Goal: Task Accomplishment & Management: Complete application form

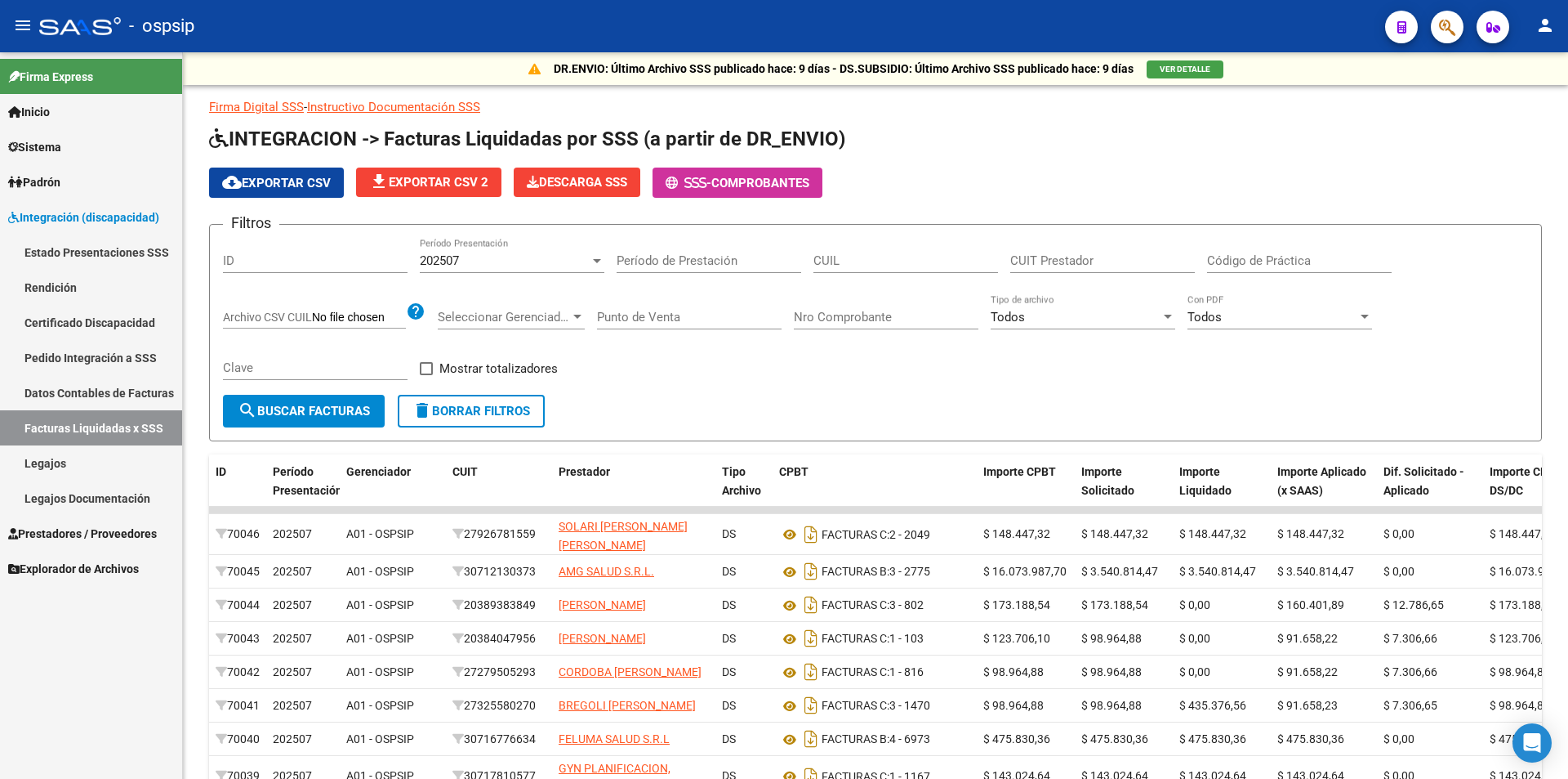
click at [81, 468] on link "Legajos" at bounding box center [91, 463] width 182 height 35
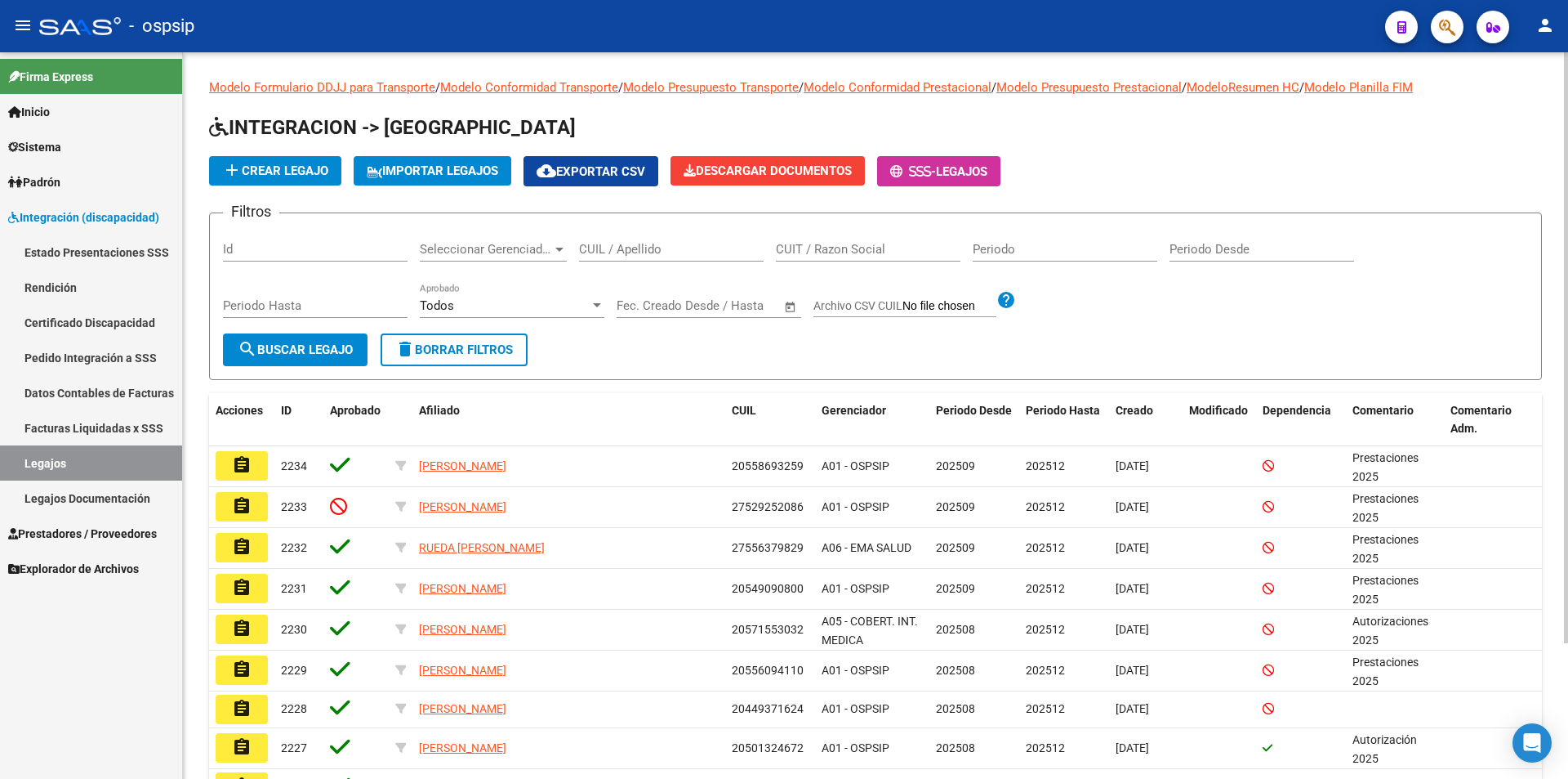
click at [641, 253] on input "CUIL / Apellido" at bounding box center [672, 249] width 185 height 15
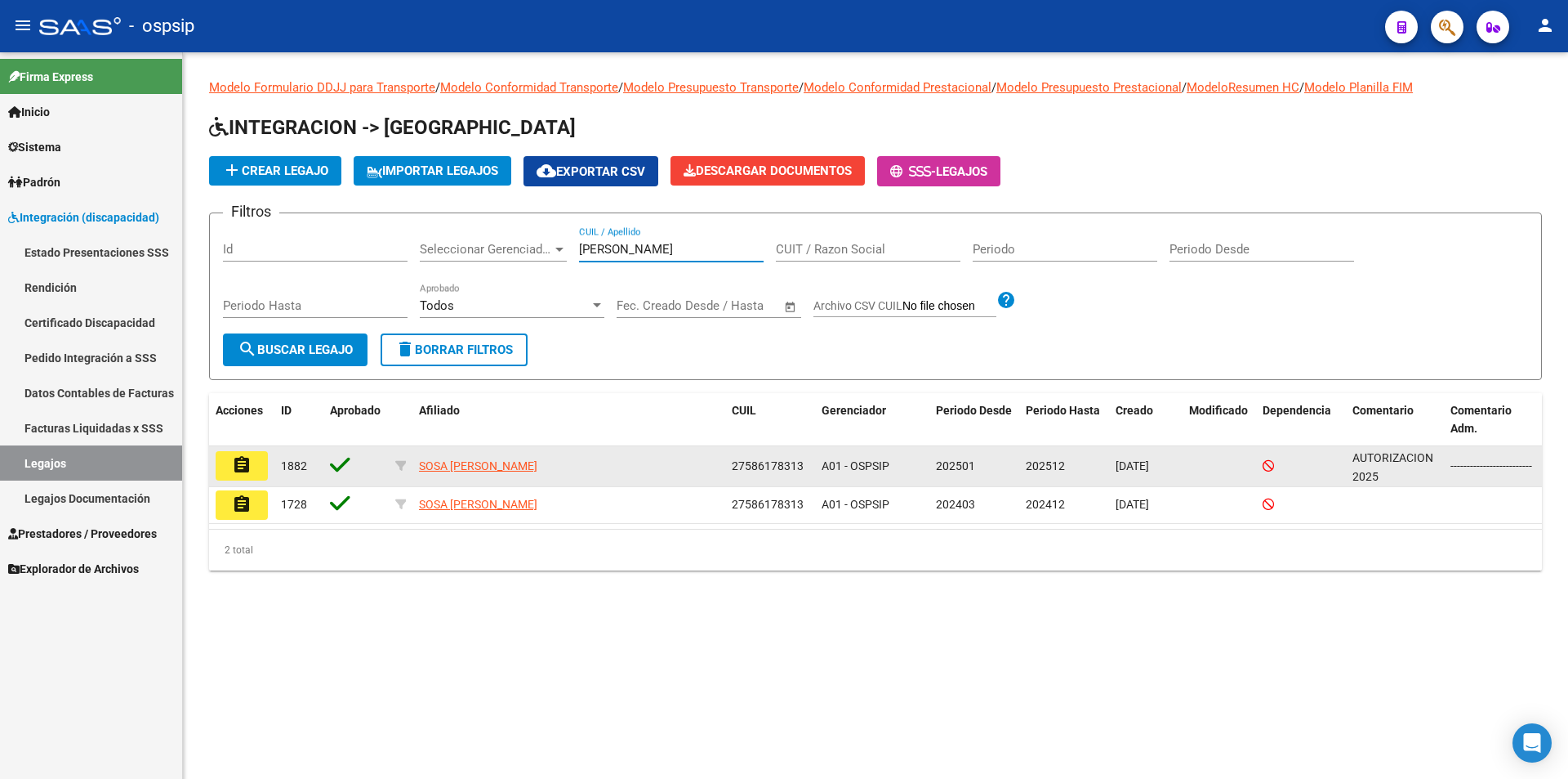
type input "sosa inara"
click at [226, 472] on button "assignment" at bounding box center [241, 466] width 52 height 29
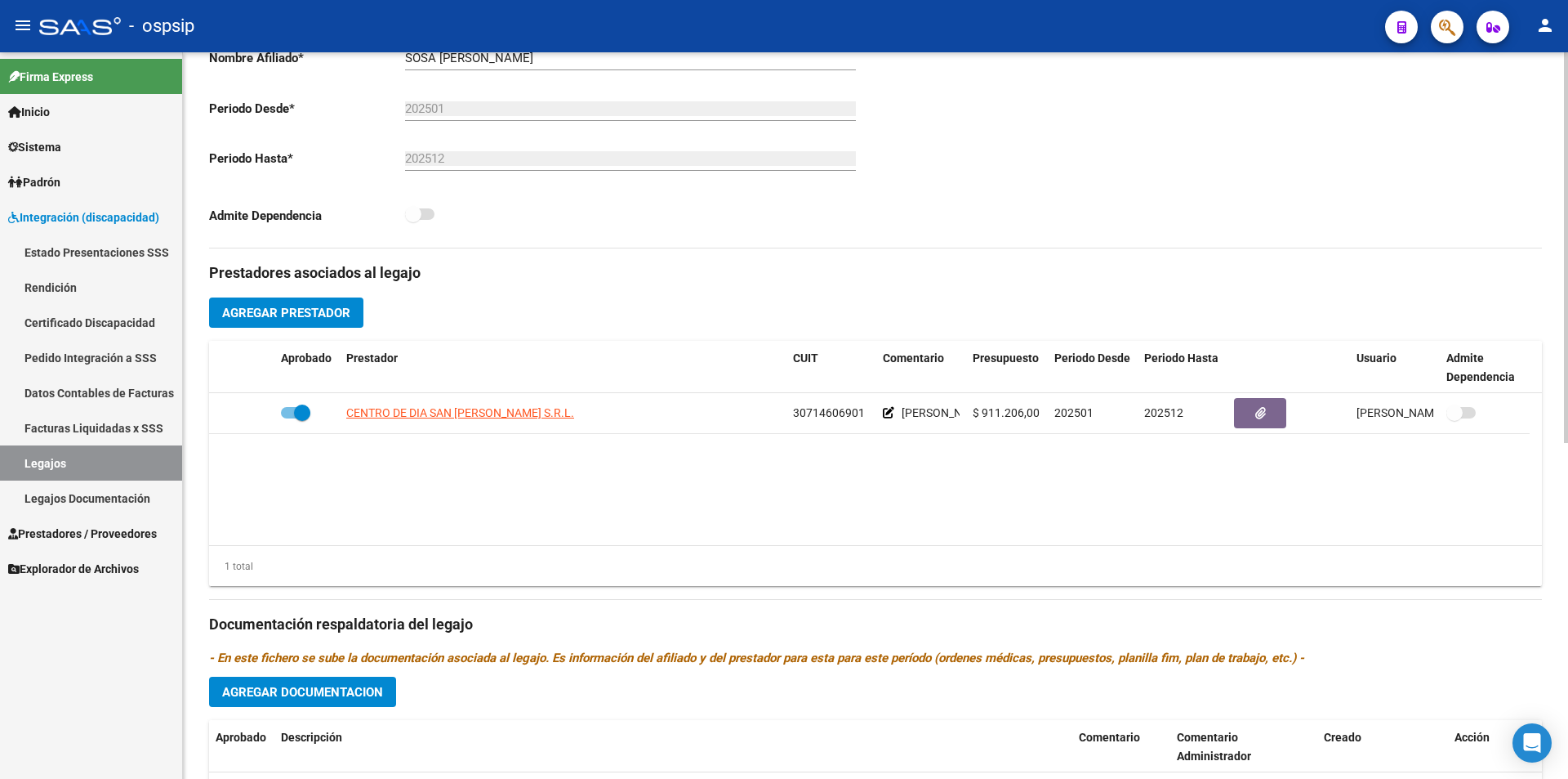
scroll to position [626, 0]
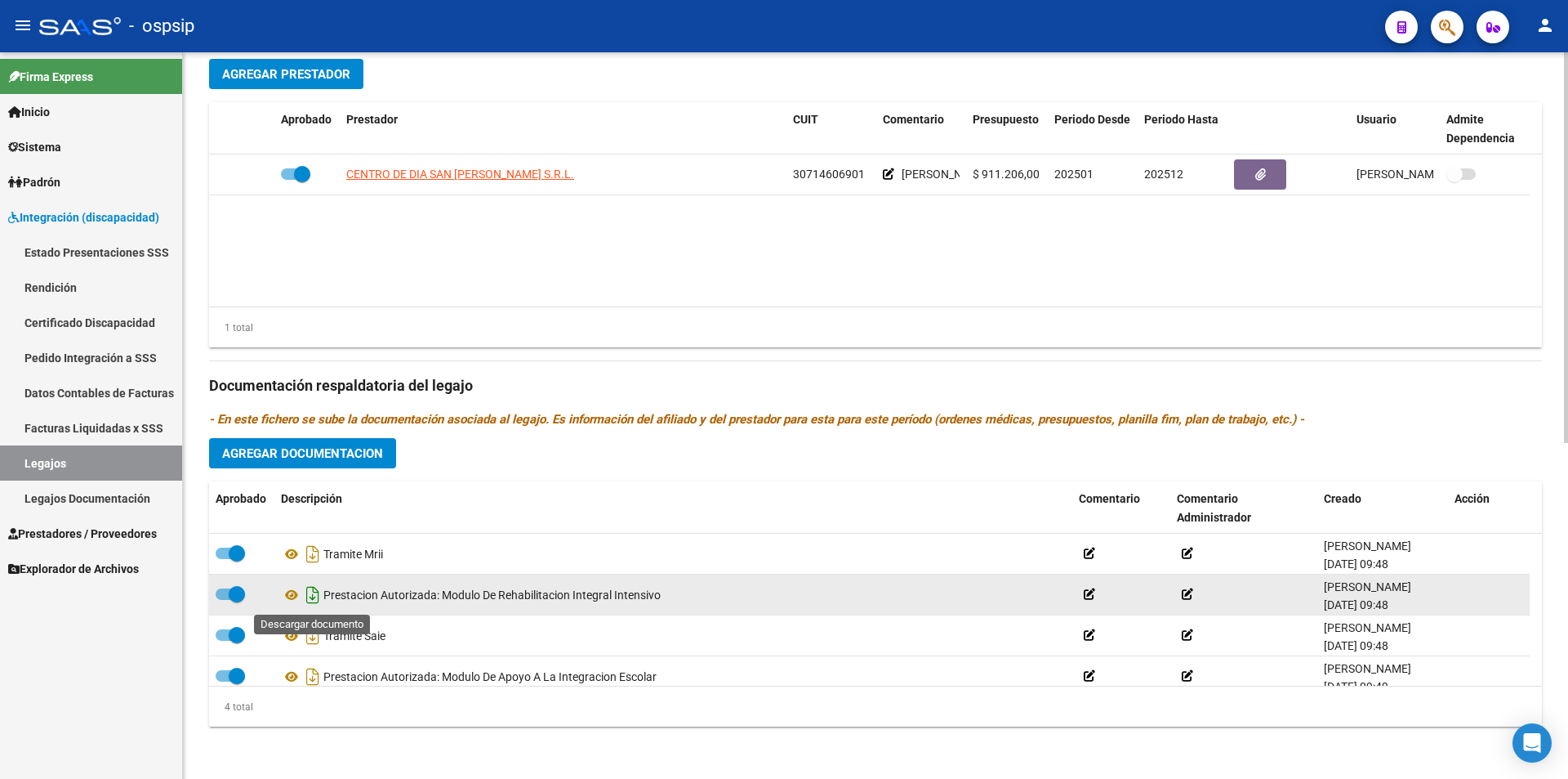
click at [315, 591] on icon "Descargar documento" at bounding box center [313, 595] width 22 height 26
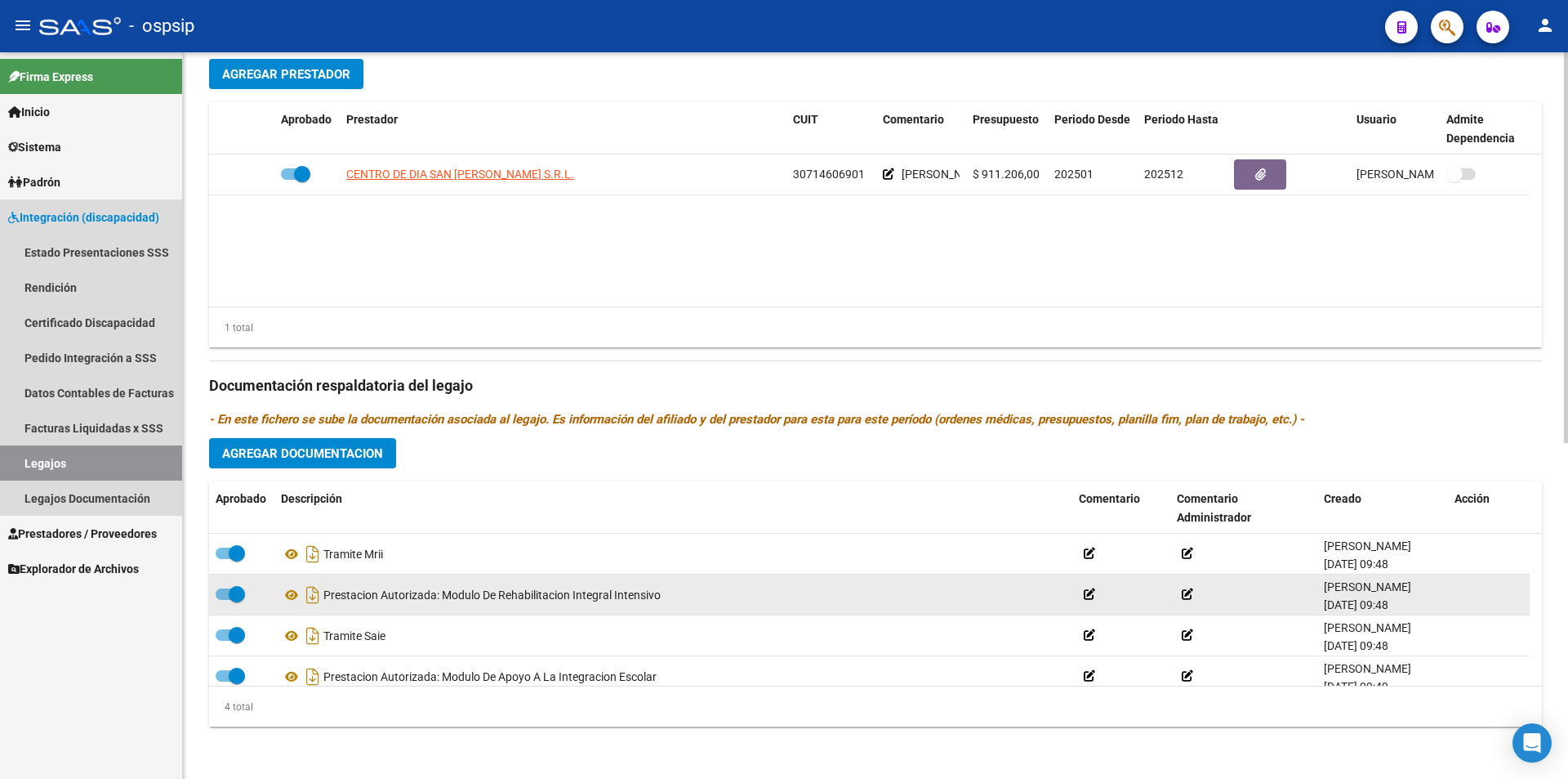
drag, startPoint x: 100, startPoint y: 463, endPoint x: 118, endPoint y: 466, distance: 18.2
click at [100, 463] on link "Legajos" at bounding box center [91, 463] width 182 height 35
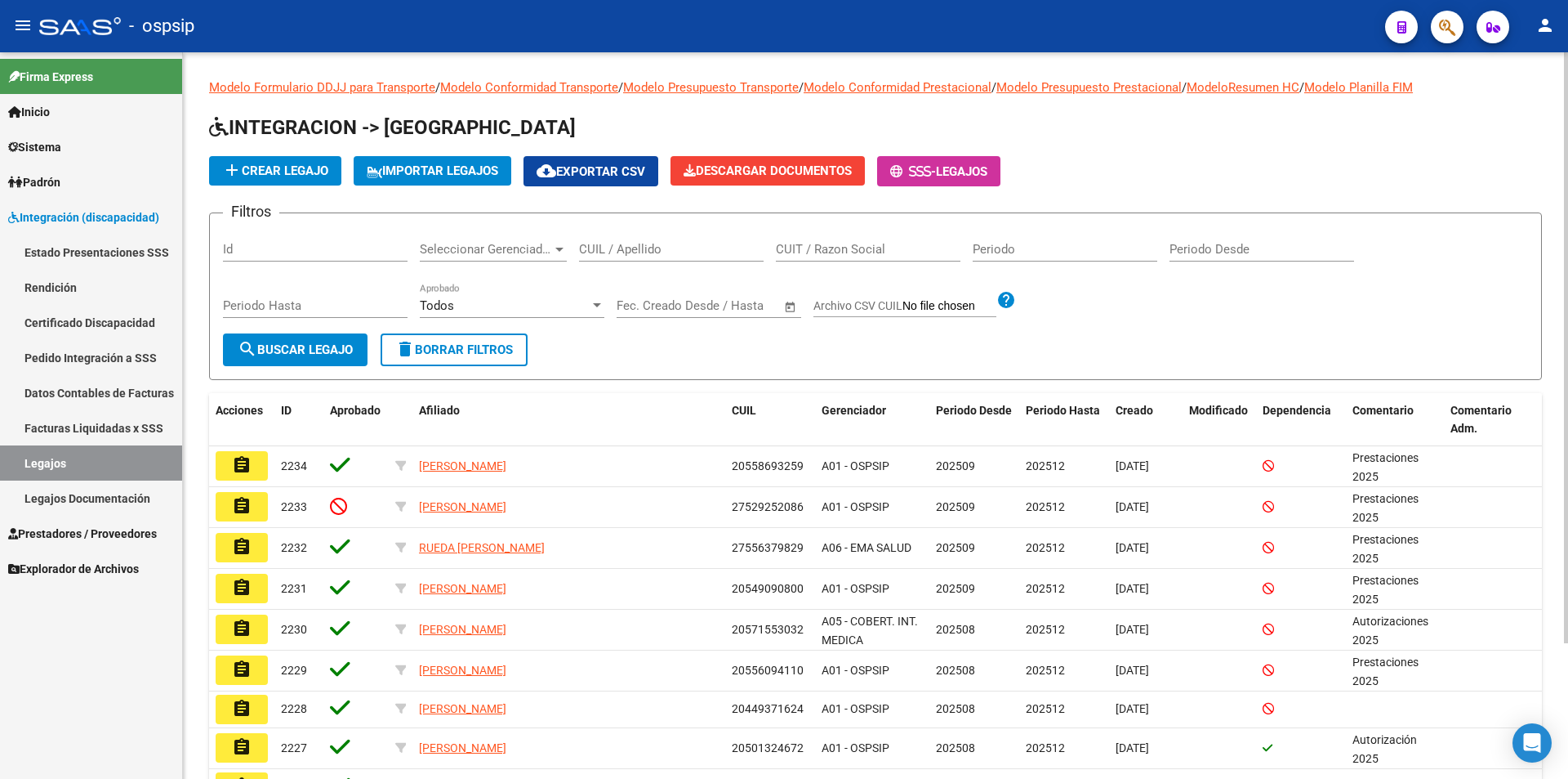
click at [631, 246] on input "CUIL / Apellido" at bounding box center [672, 249] width 185 height 15
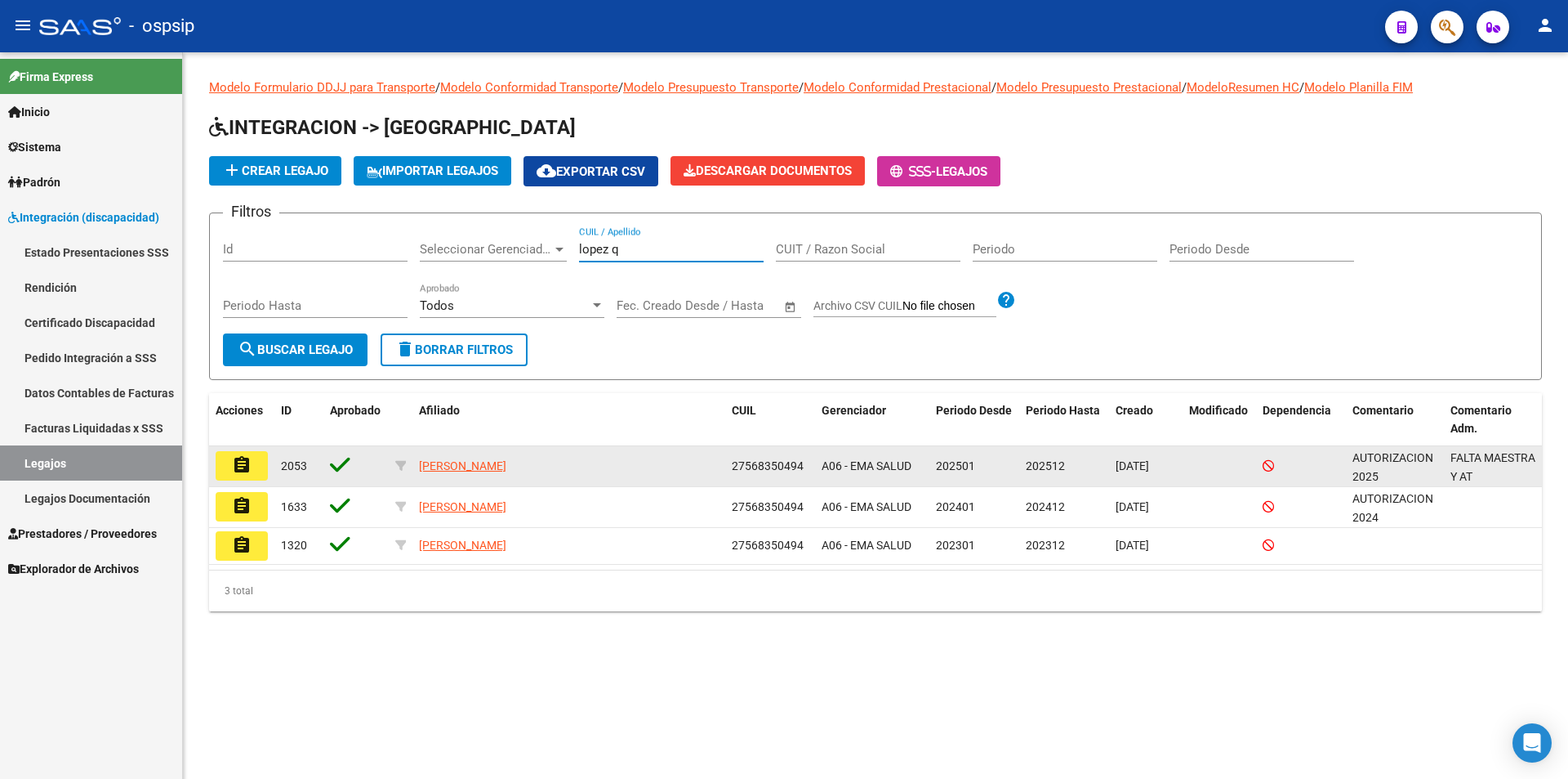
type input "lopez q"
click at [246, 476] on button "assignment" at bounding box center [241, 466] width 52 height 29
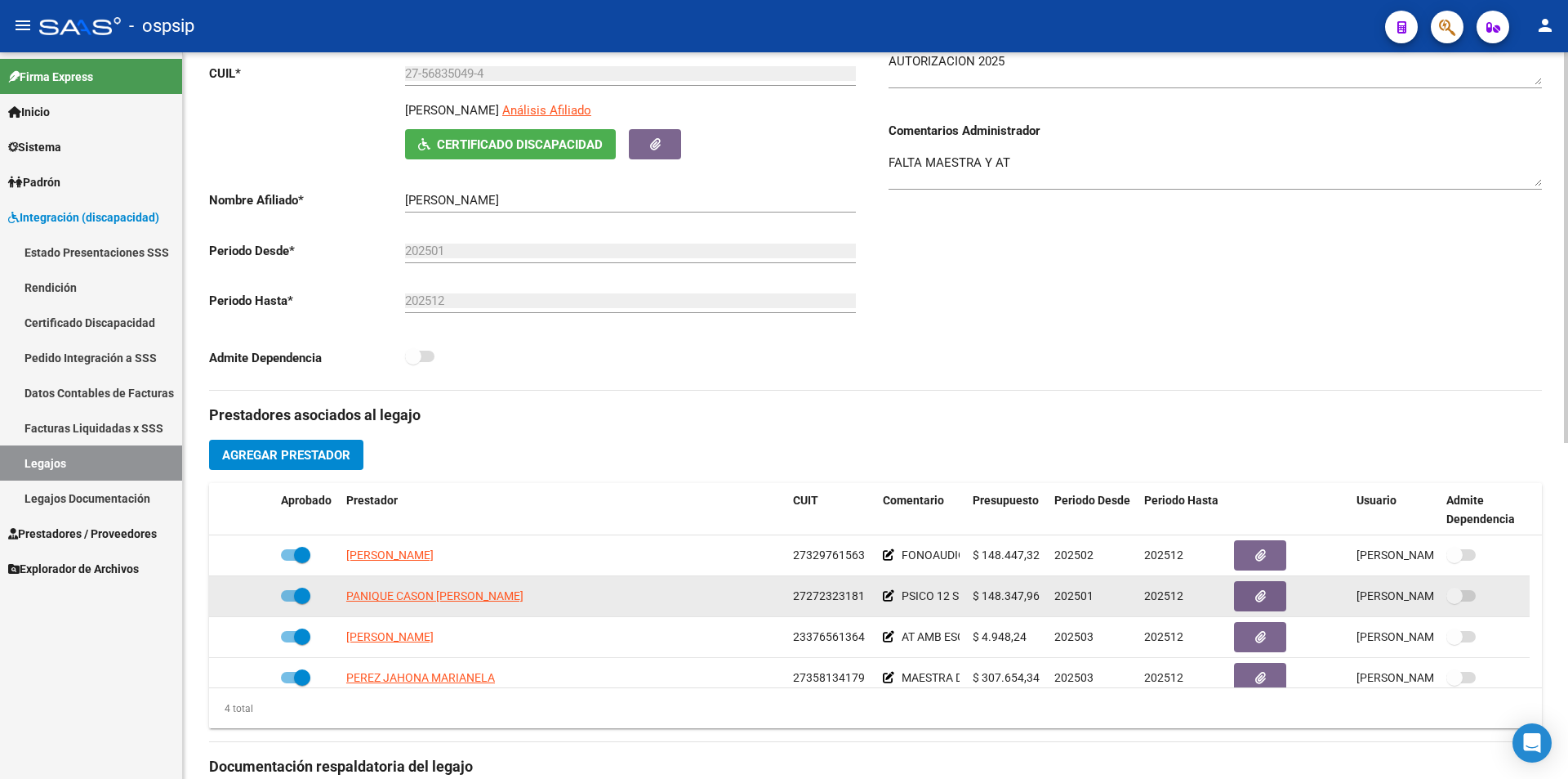
scroll to position [16, 0]
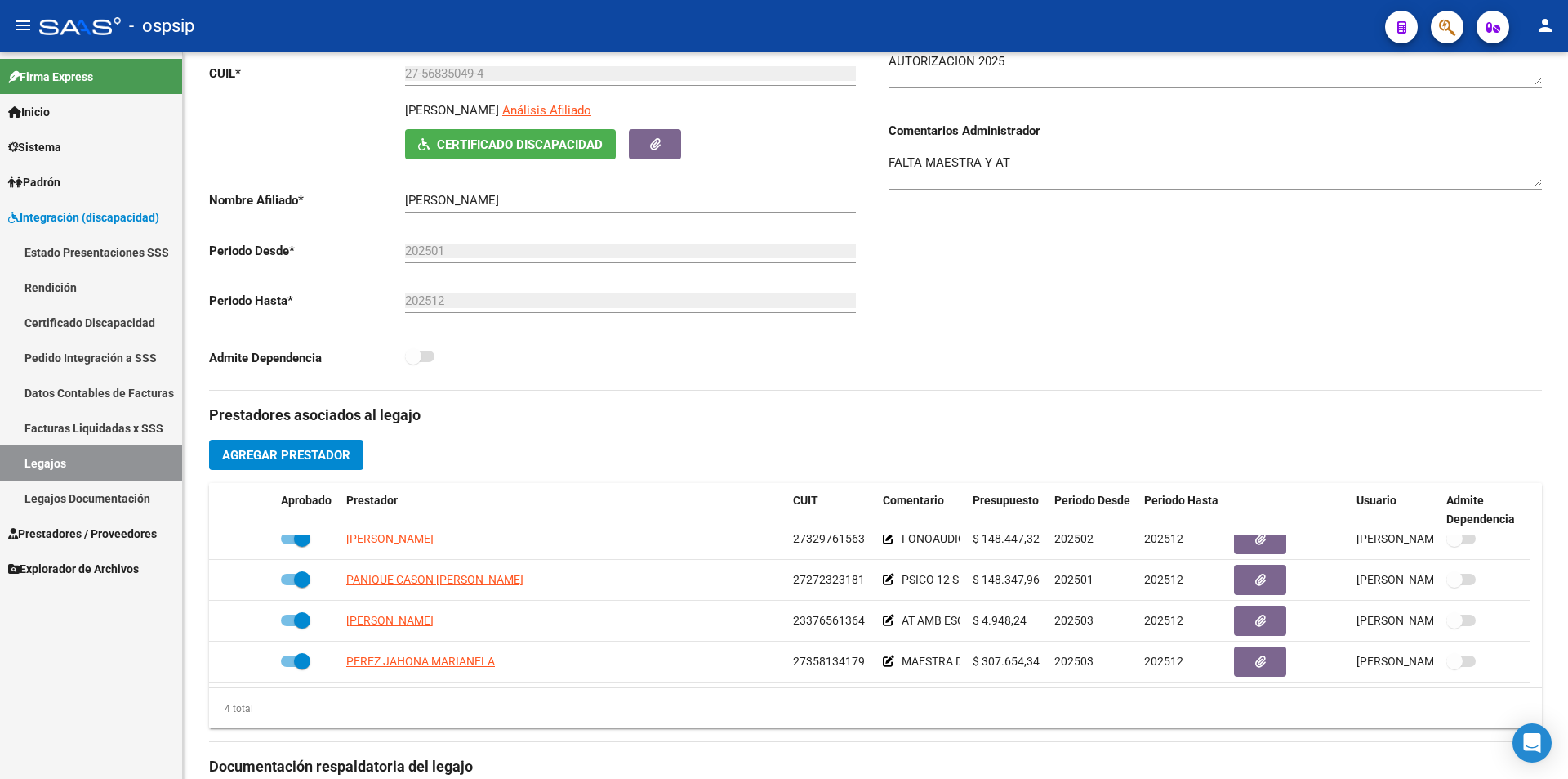
click at [126, 454] on link "Legajos" at bounding box center [91, 463] width 182 height 35
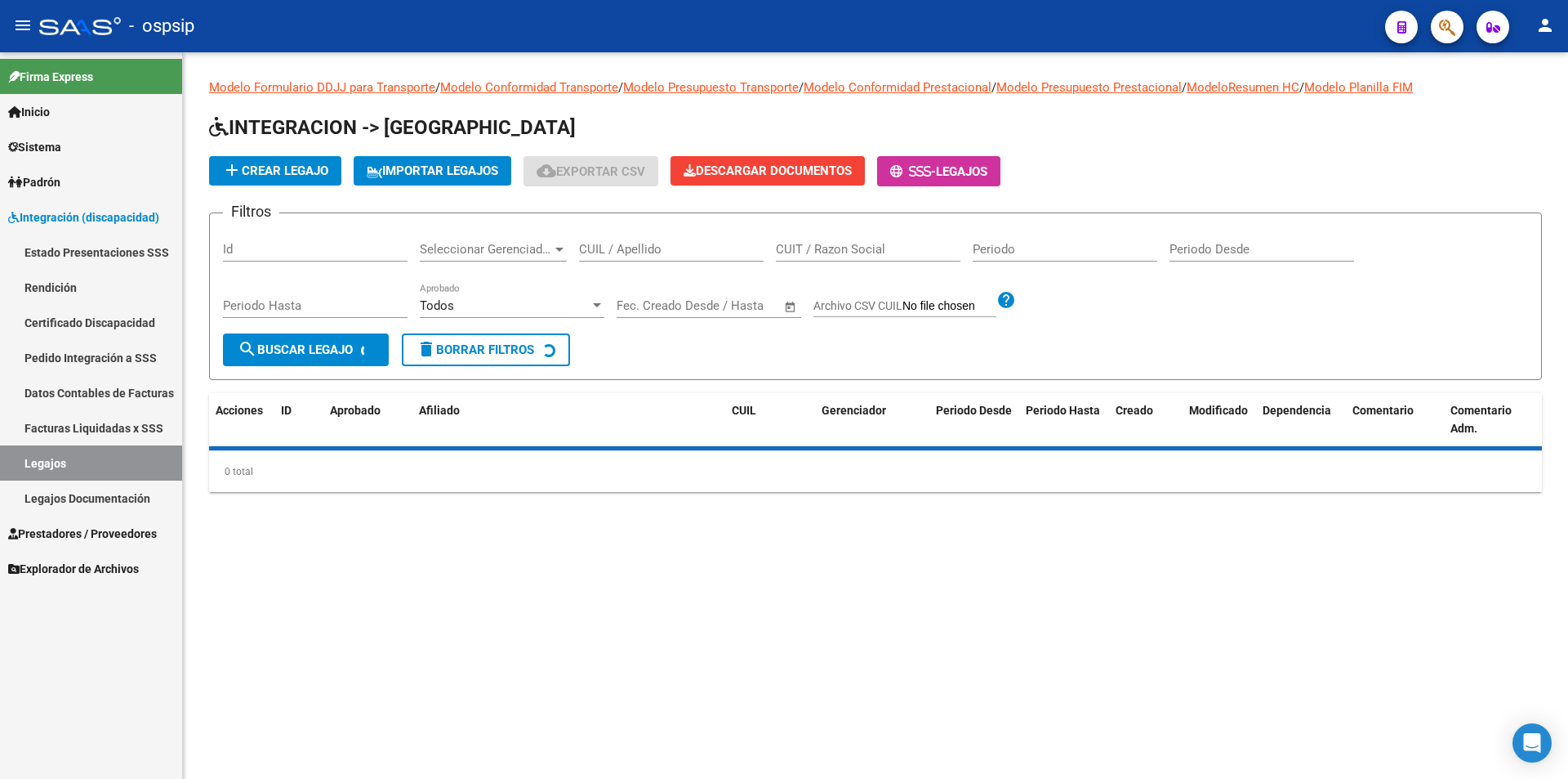
click at [628, 254] on input "CUIL / Apellido" at bounding box center [672, 249] width 185 height 15
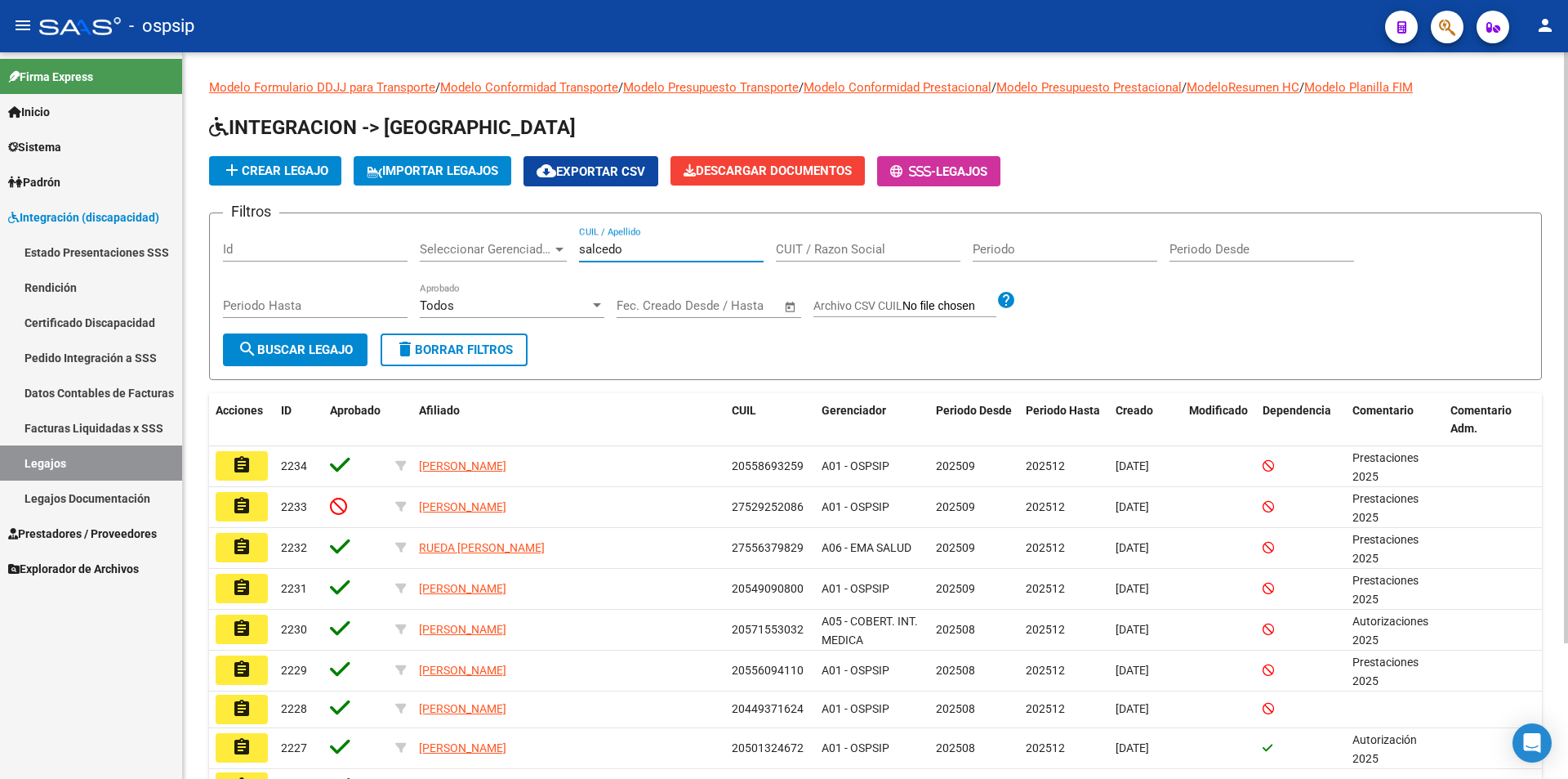
type input "salcedo"
click at [271, 353] on span "search Buscar Legajo" at bounding box center [295, 349] width 115 height 15
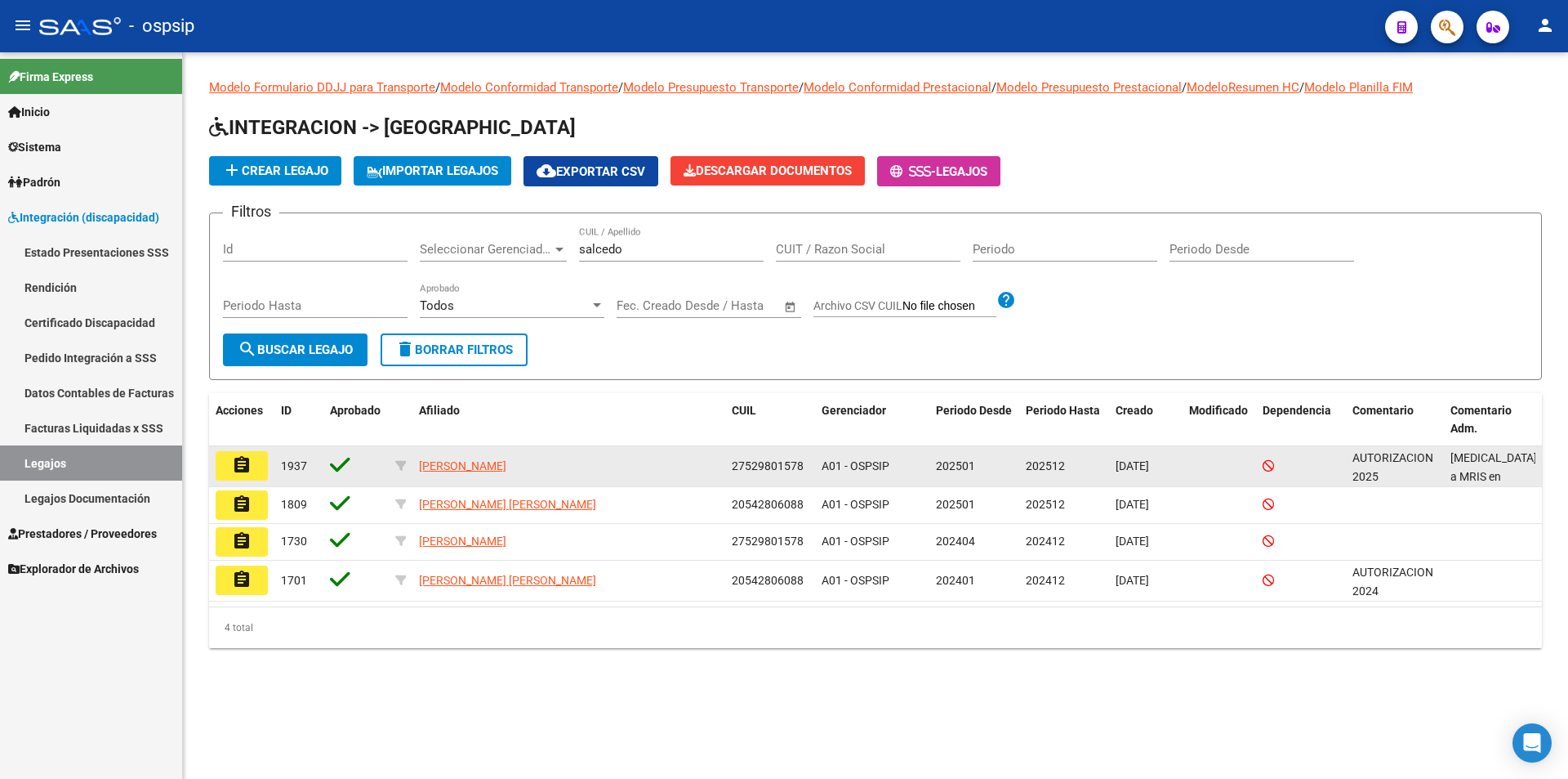
click at [245, 462] on mat-icon "assignment" at bounding box center [241, 464] width 20 height 20
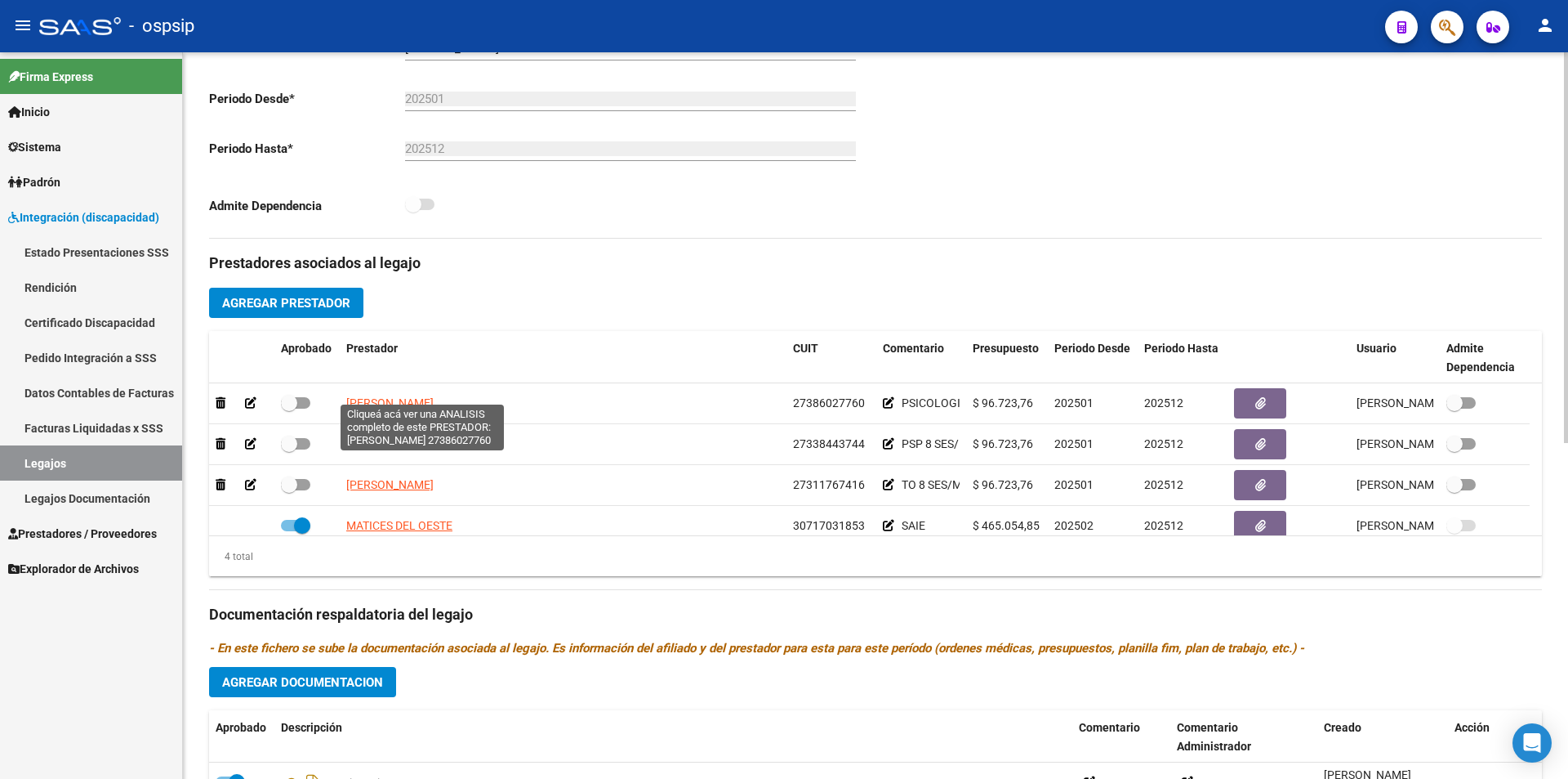
scroll to position [408, 0]
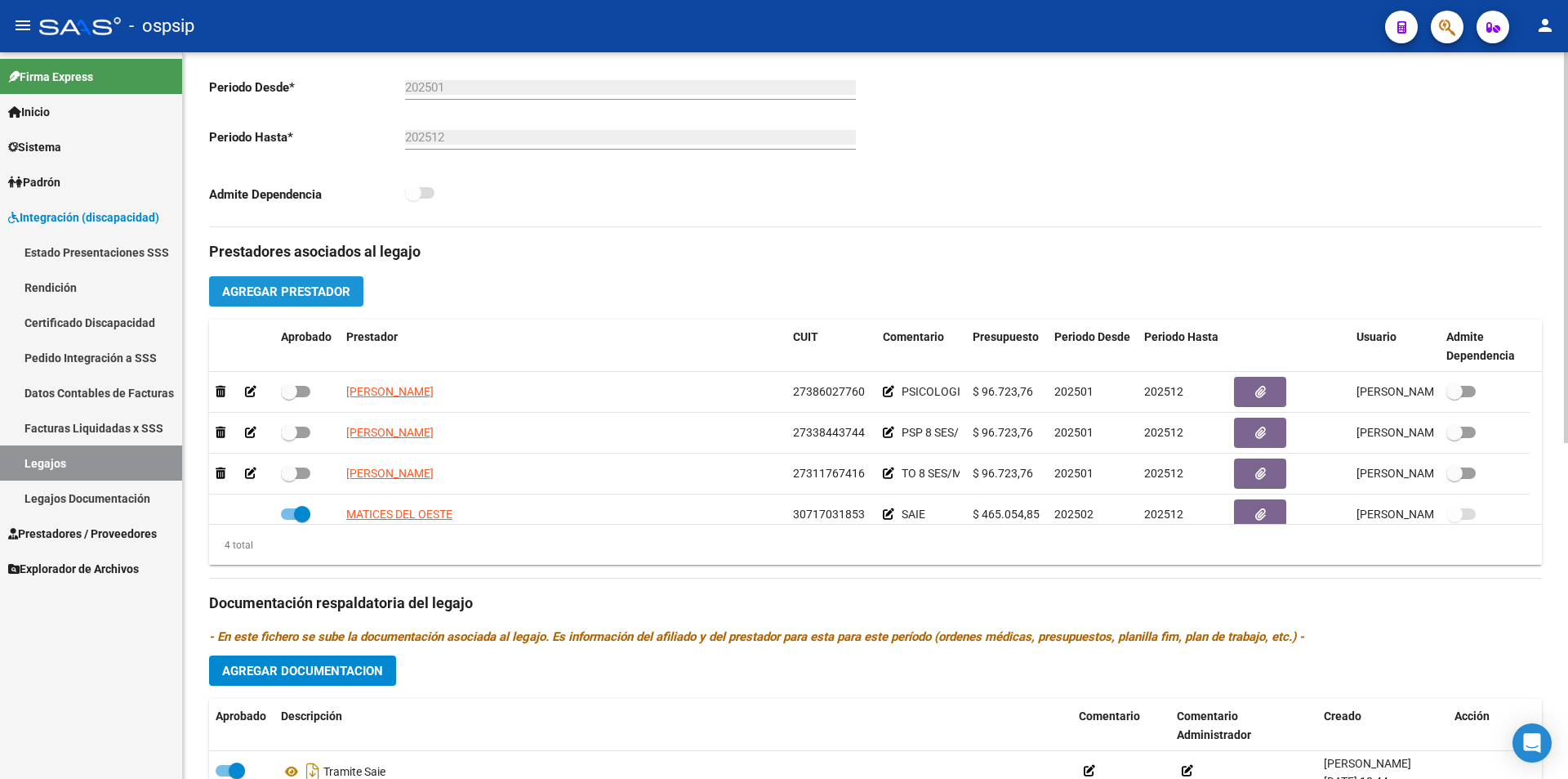
click at [330, 286] on span "Agregar Prestador" at bounding box center [286, 291] width 128 height 15
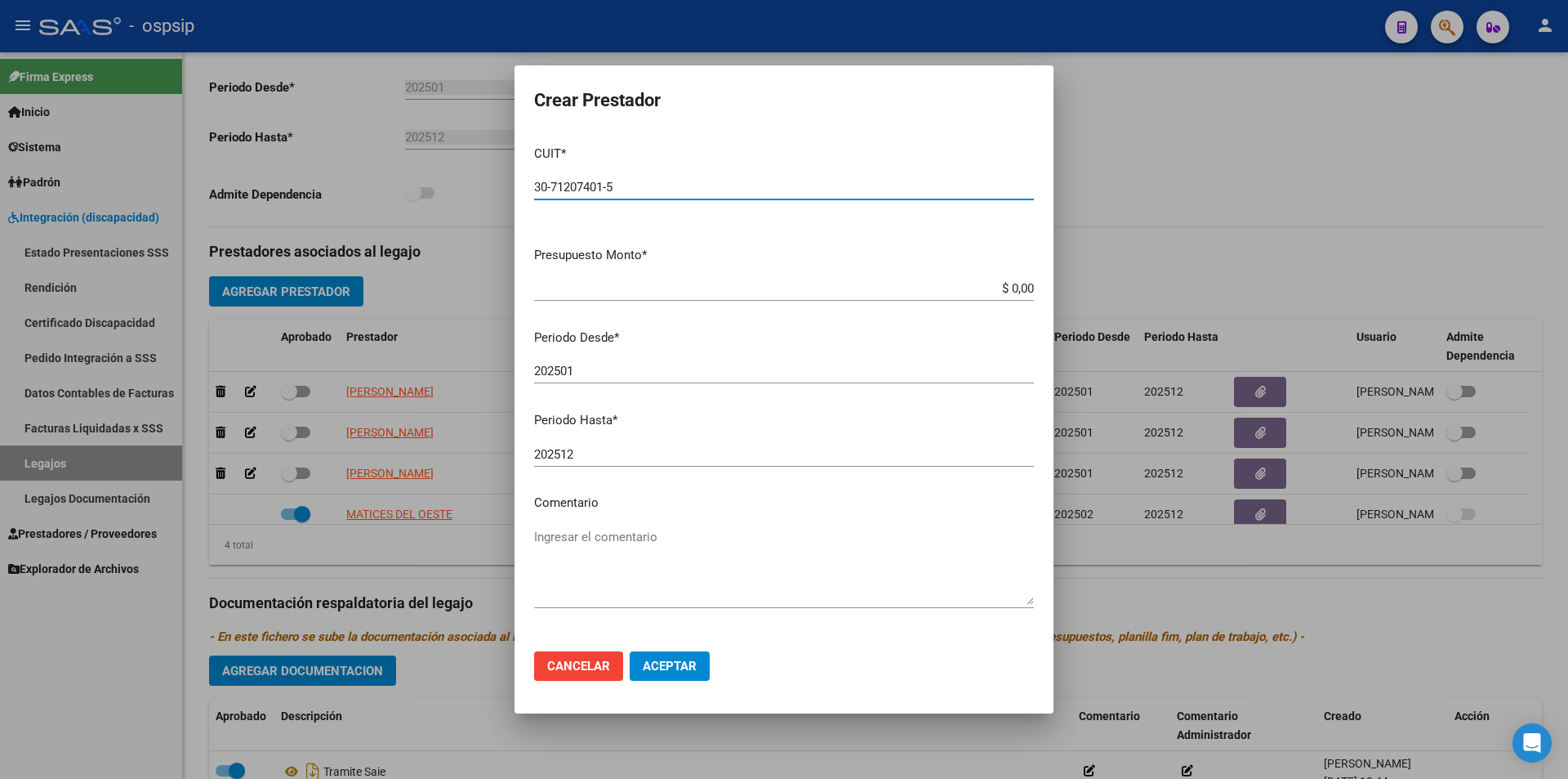
type input "30-71207401-5"
click at [1023, 291] on app-form-text-field "Presupuesto Monto * $ 0,00 Ingresar el monto" at bounding box center [790, 271] width 513 height 51
click at [1021, 288] on input "$ 0,00" at bounding box center [784, 288] width 500 height 15
type input "$ 261.883,04"
drag, startPoint x: 569, startPoint y: 368, endPoint x: 589, endPoint y: 379, distance: 22.8
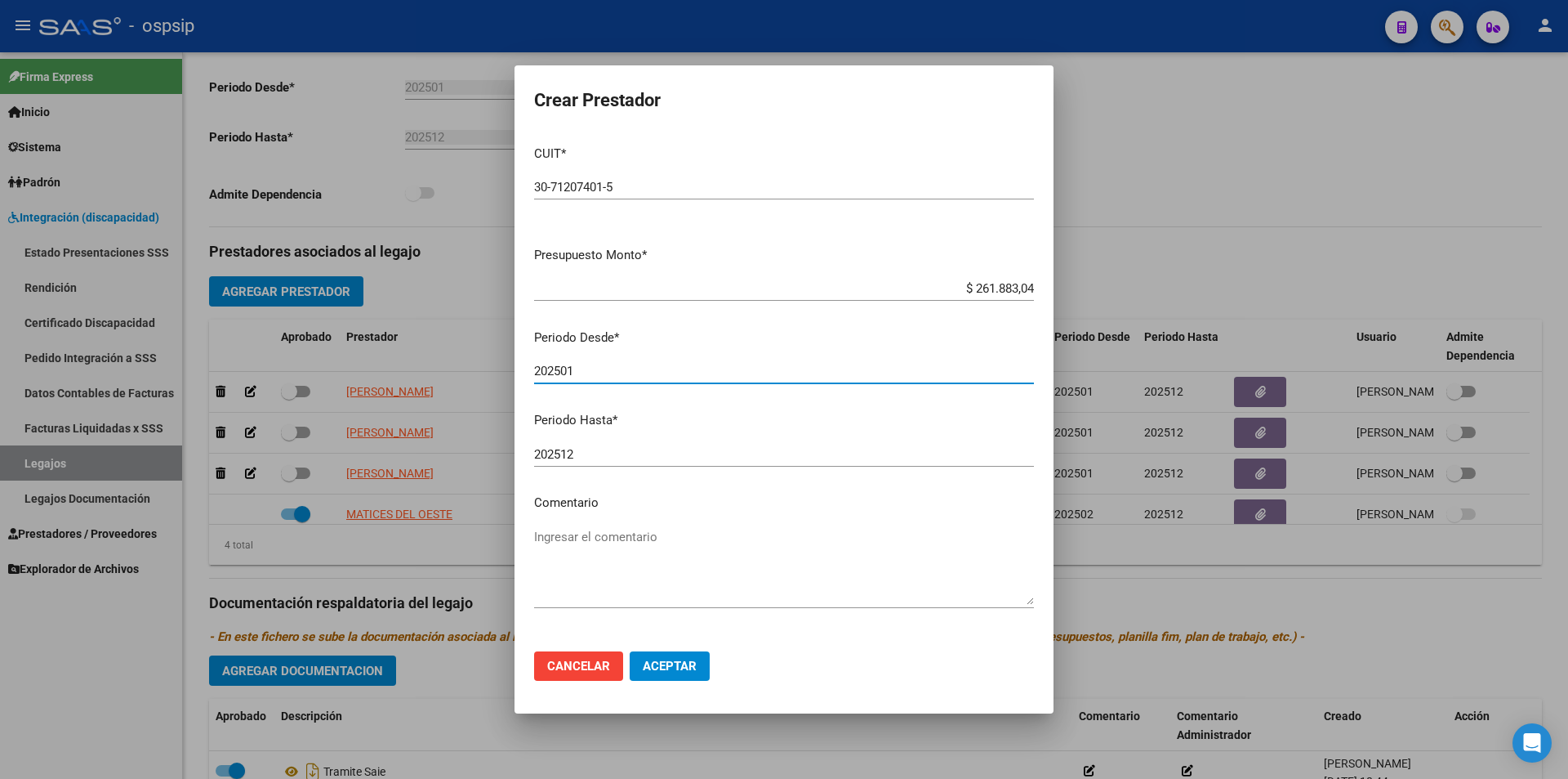
click at [592, 378] on input "202501" at bounding box center [784, 371] width 500 height 15
type input "202509"
click at [607, 548] on textarea "Ingresar el comentario" at bounding box center [784, 565] width 500 height 77
type textarea "m"
type textarea "MRIS"
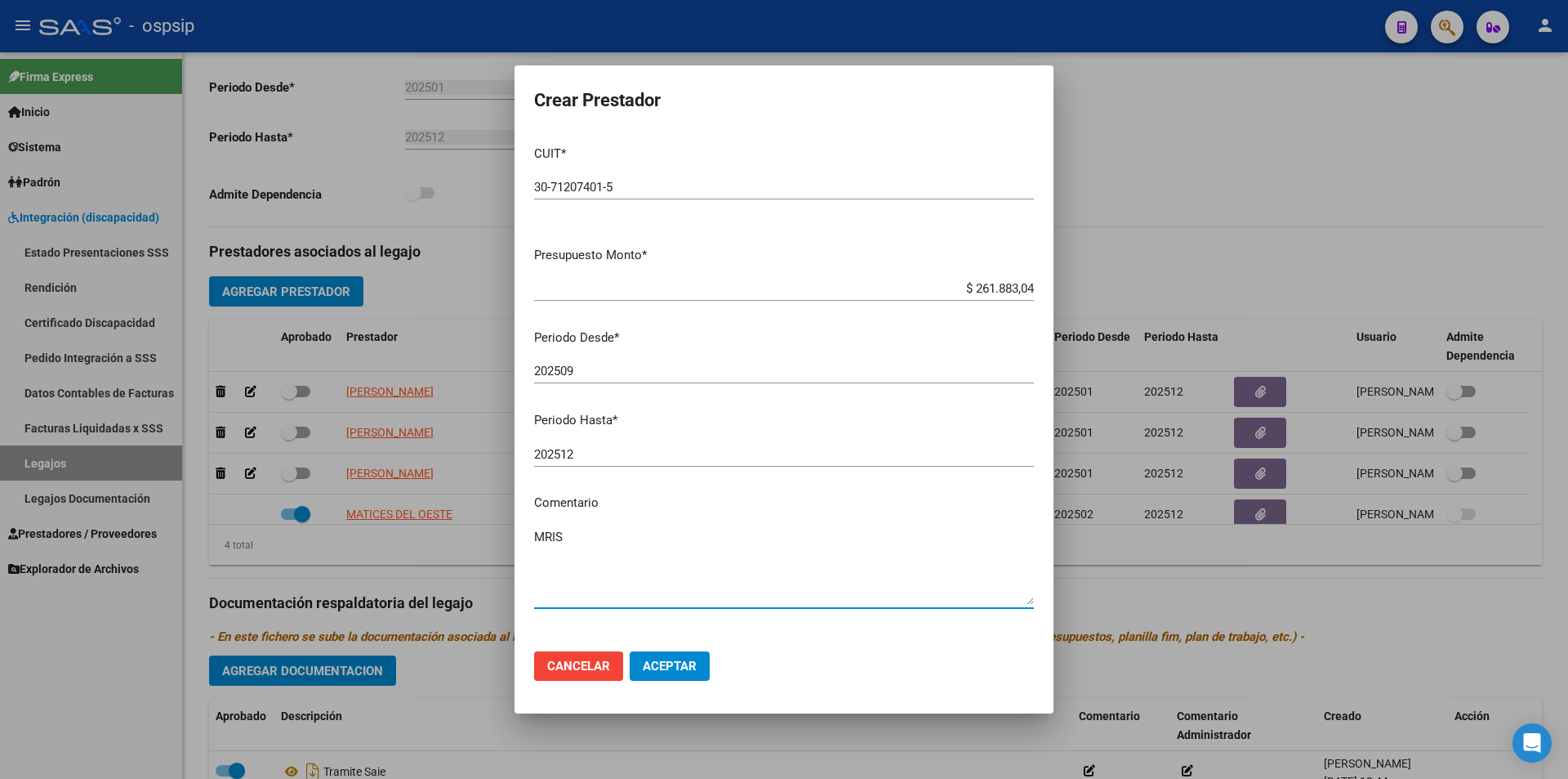
click at [670, 667] on span "Aceptar" at bounding box center [670, 666] width 54 height 15
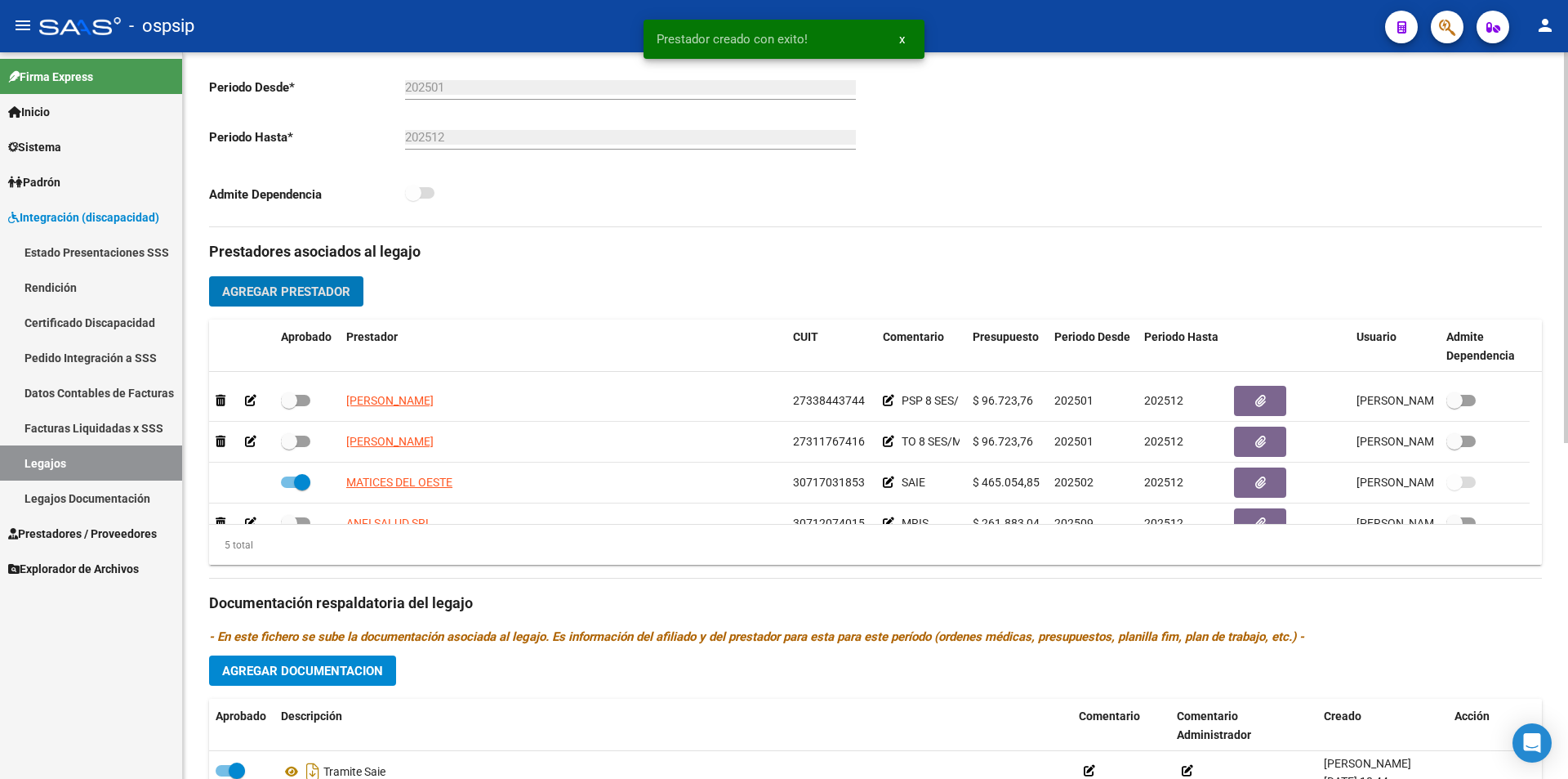
scroll to position [57, 0]
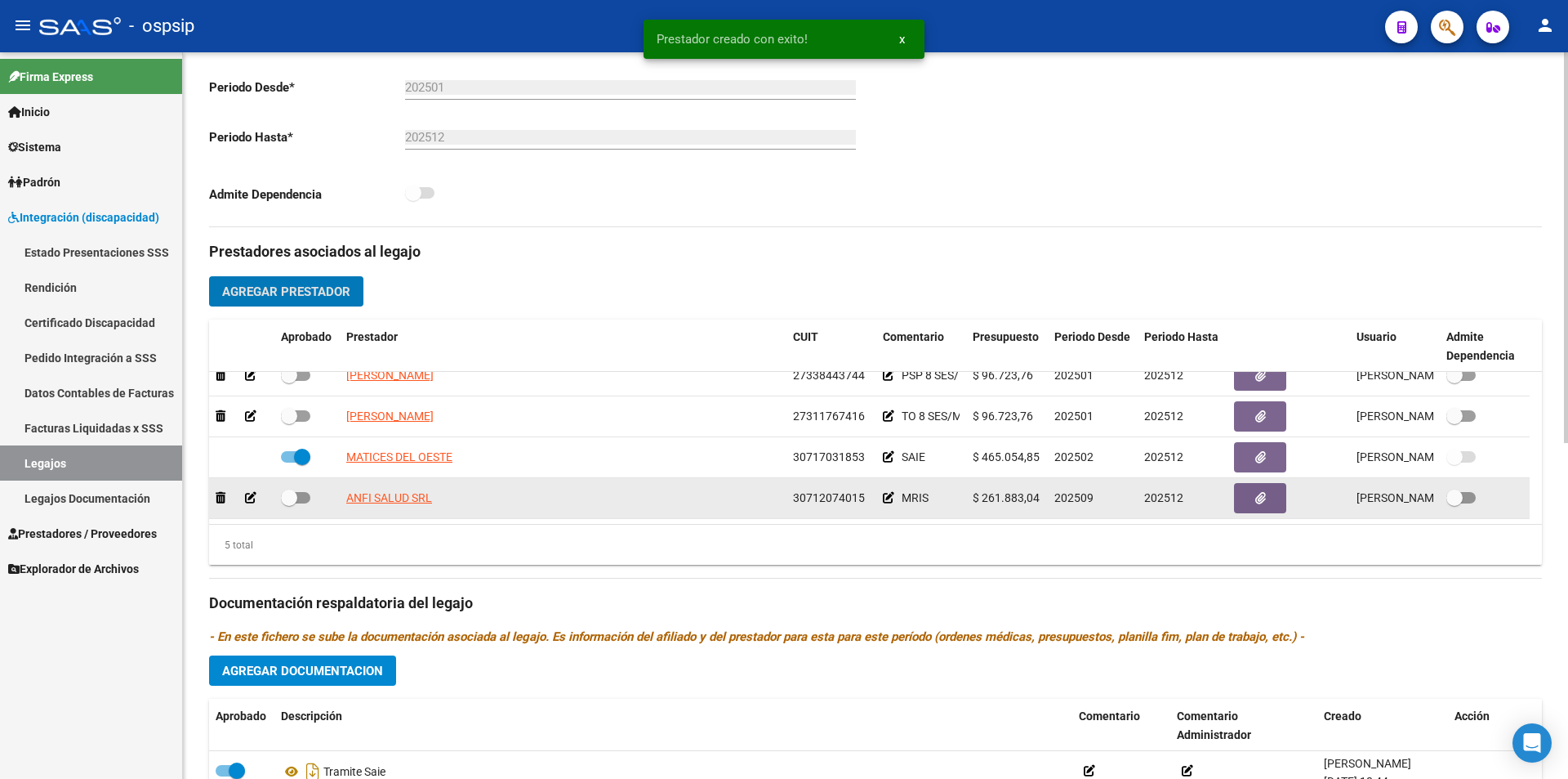
click at [300, 492] on span at bounding box center [296, 497] width 29 height 11
click at [290, 503] on input "checkbox" at bounding box center [289, 503] width 1 height 1
checkbox input "true"
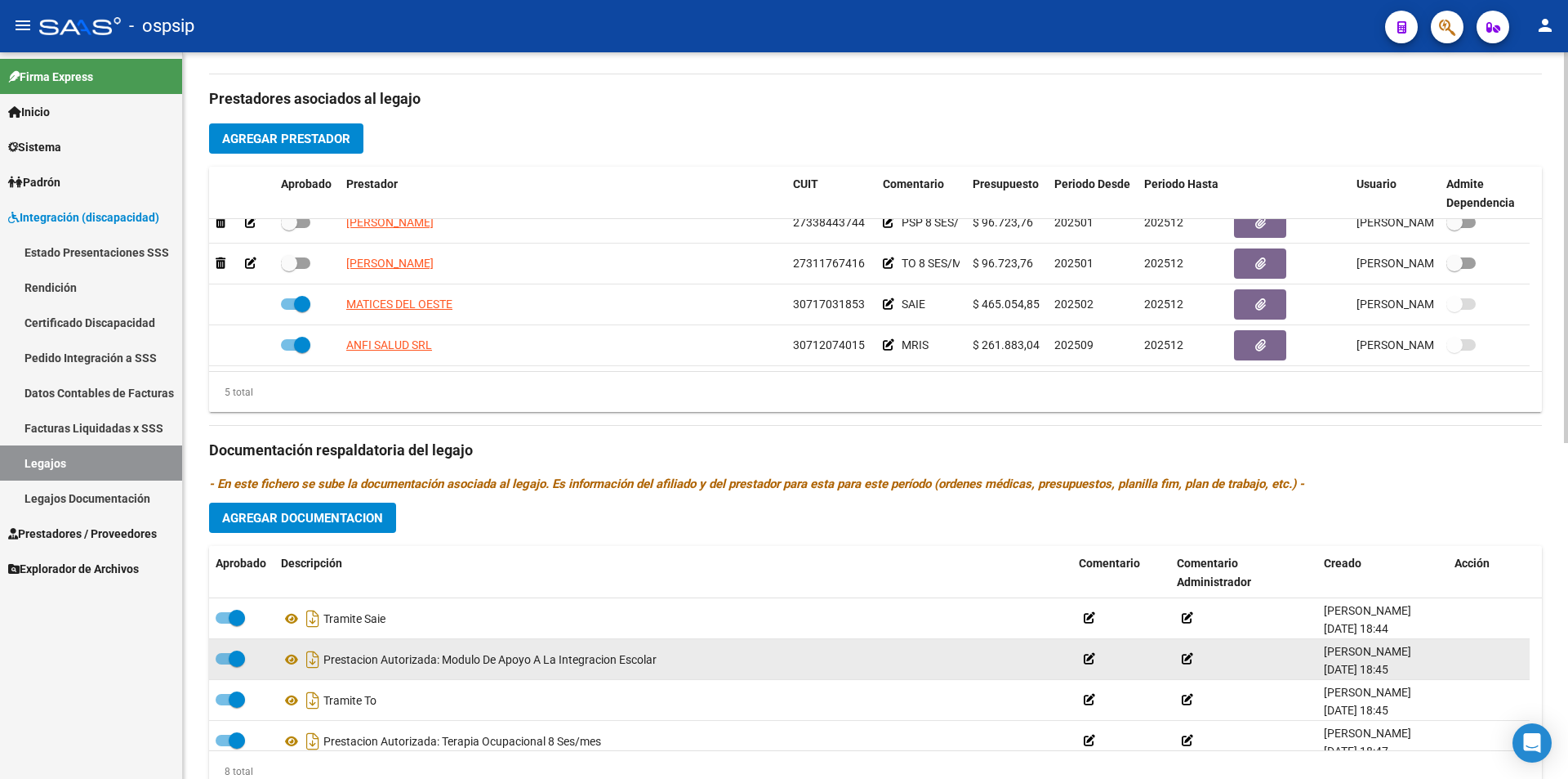
scroll to position [571, 0]
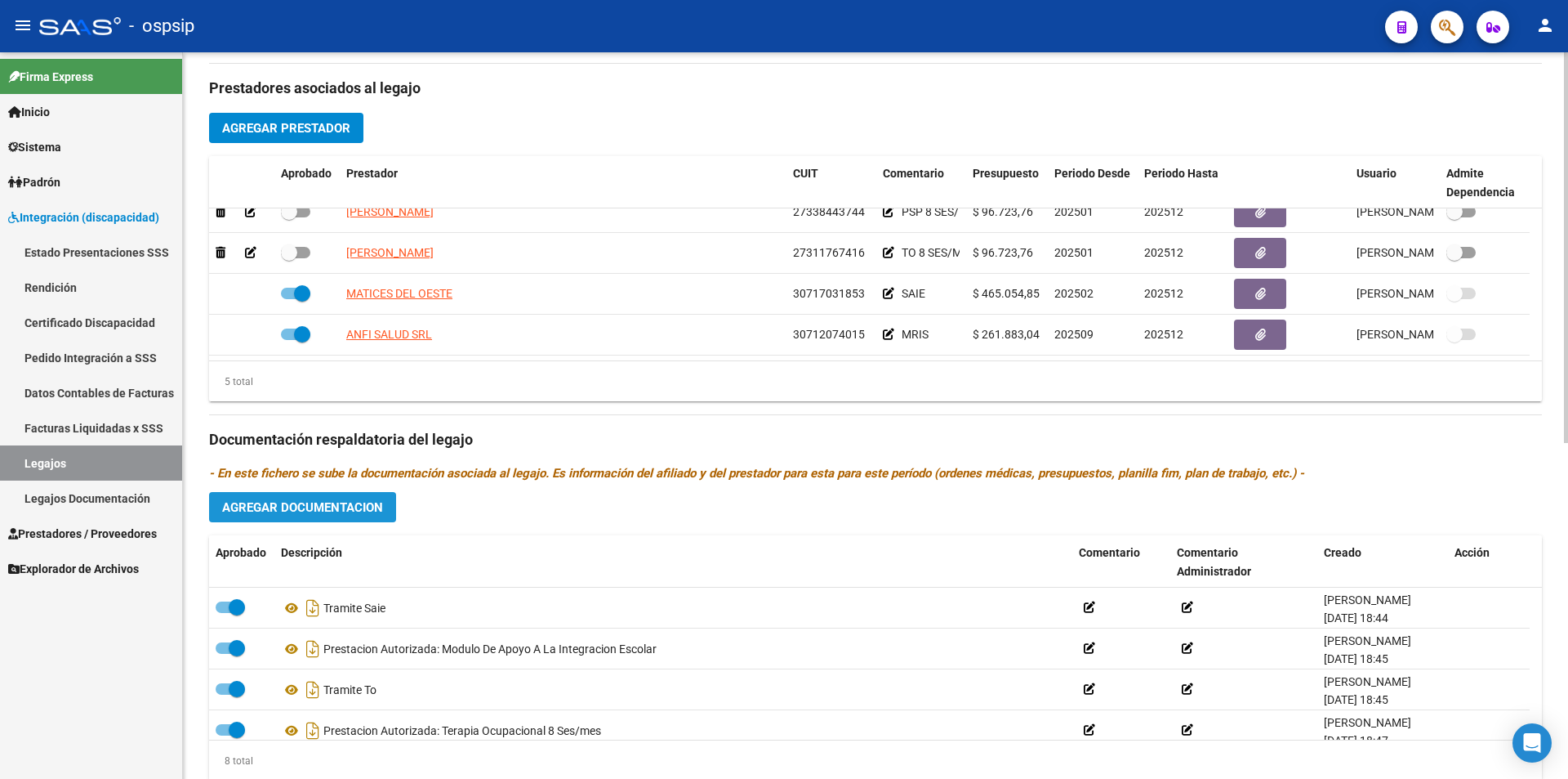
click at [366, 508] on span "Agregar Documentacion" at bounding box center [303, 507] width 161 height 15
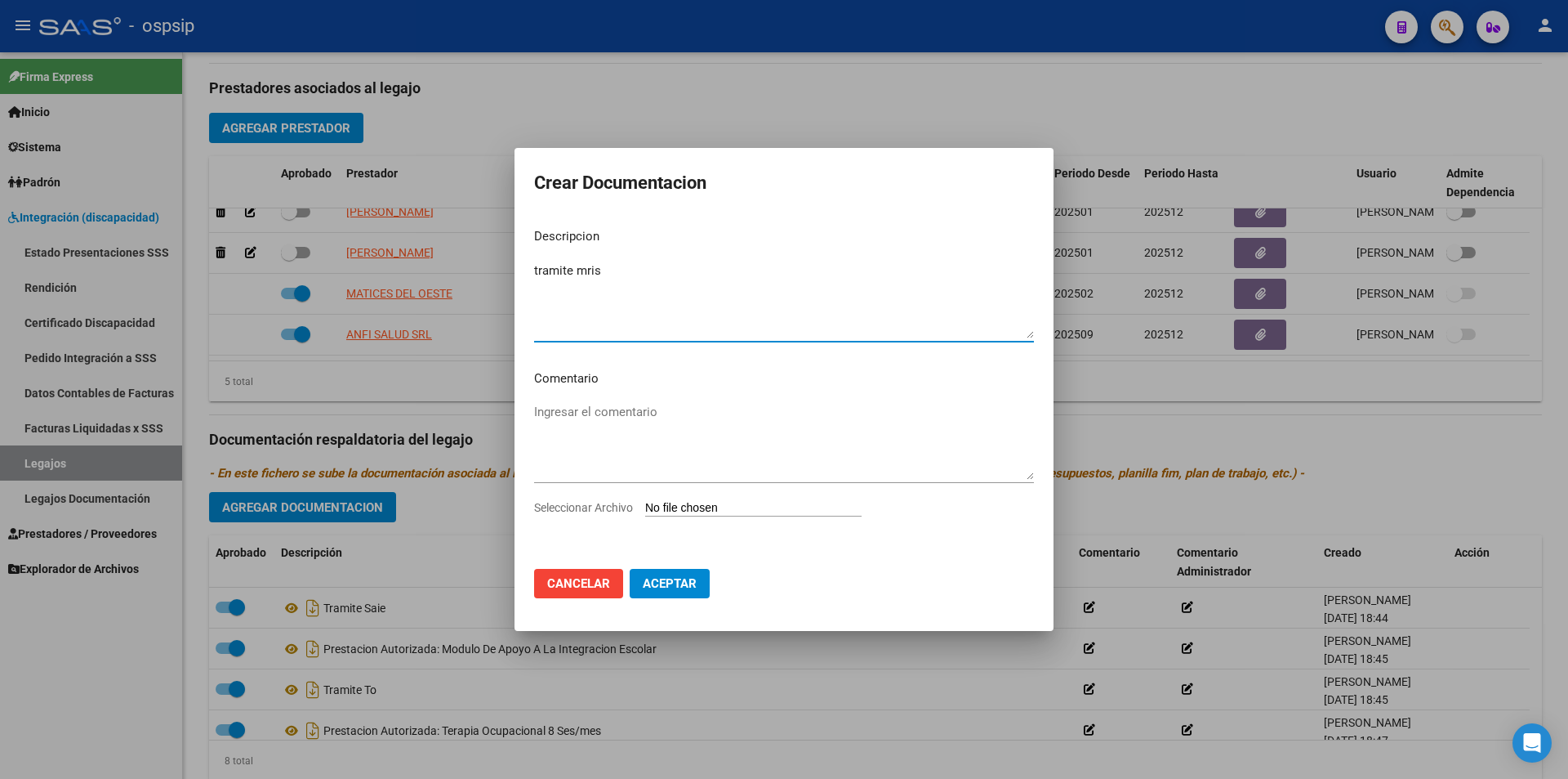
type textarea "tramite mris"
click at [693, 506] on input "Seleccionar Archivo" at bounding box center [754, 508] width 216 height 16
click at [679, 508] on input "Seleccionar Archivo" at bounding box center [754, 508] width 216 height 16
type input "C:\fakepath\SALCEDO ACEVEDO DELFINA SOLEDAD (corregido).pdf"
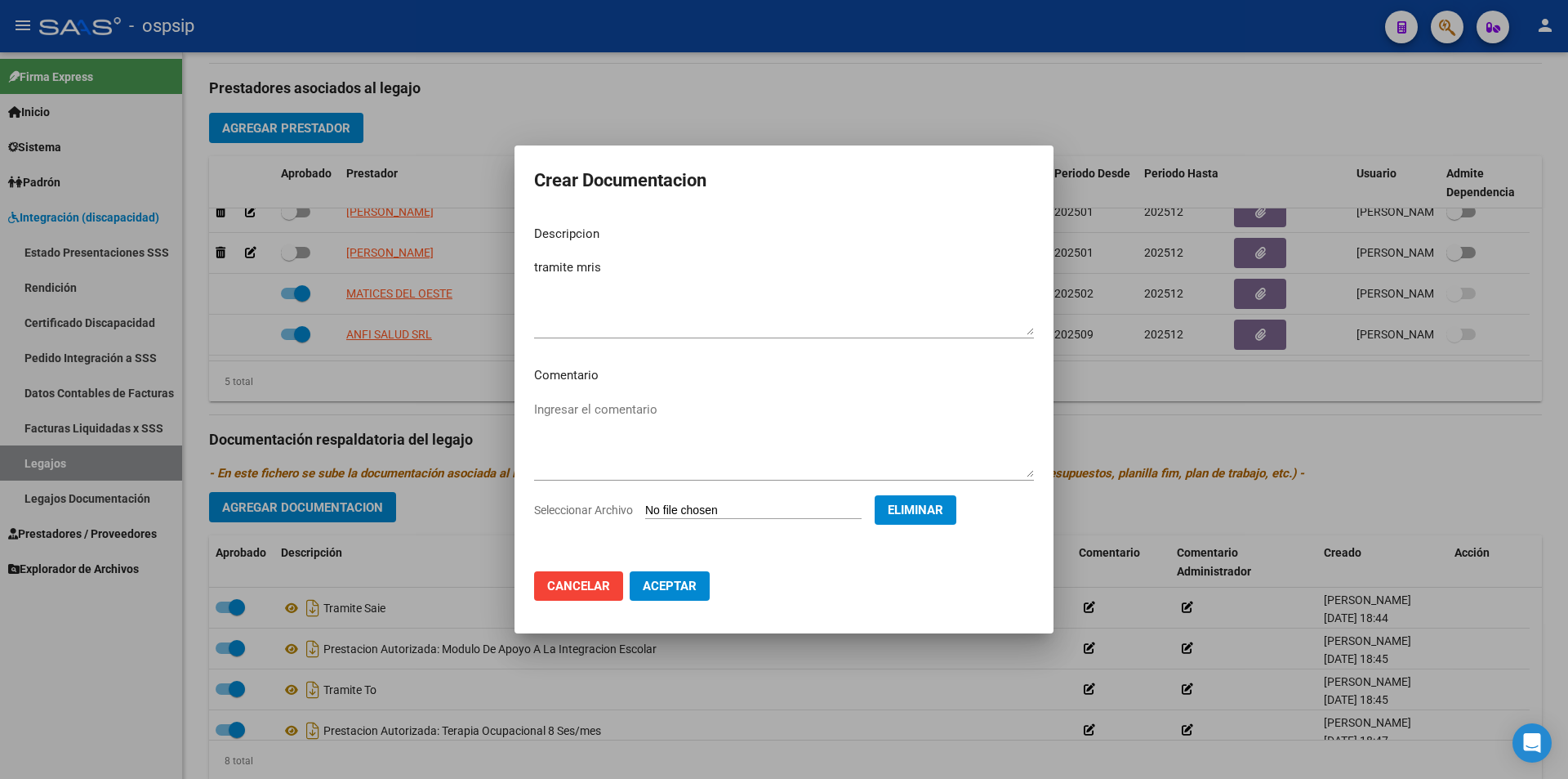
click at [670, 590] on span "Aceptar" at bounding box center [670, 585] width 54 height 15
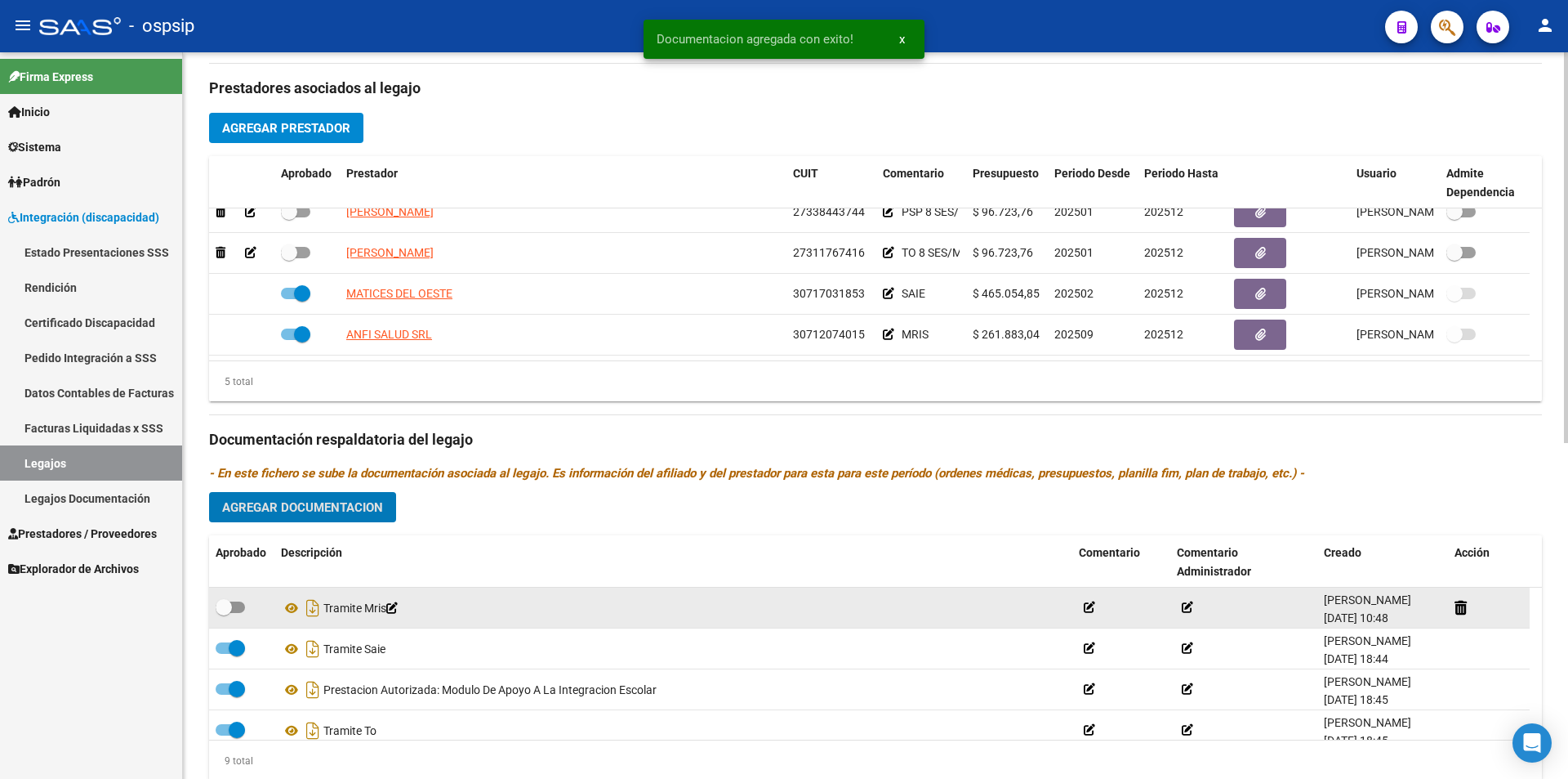
click at [242, 610] on span at bounding box center [230, 606] width 29 height 11
click at [224, 613] on input "checkbox" at bounding box center [223, 613] width 1 height 1
checkbox input "true"
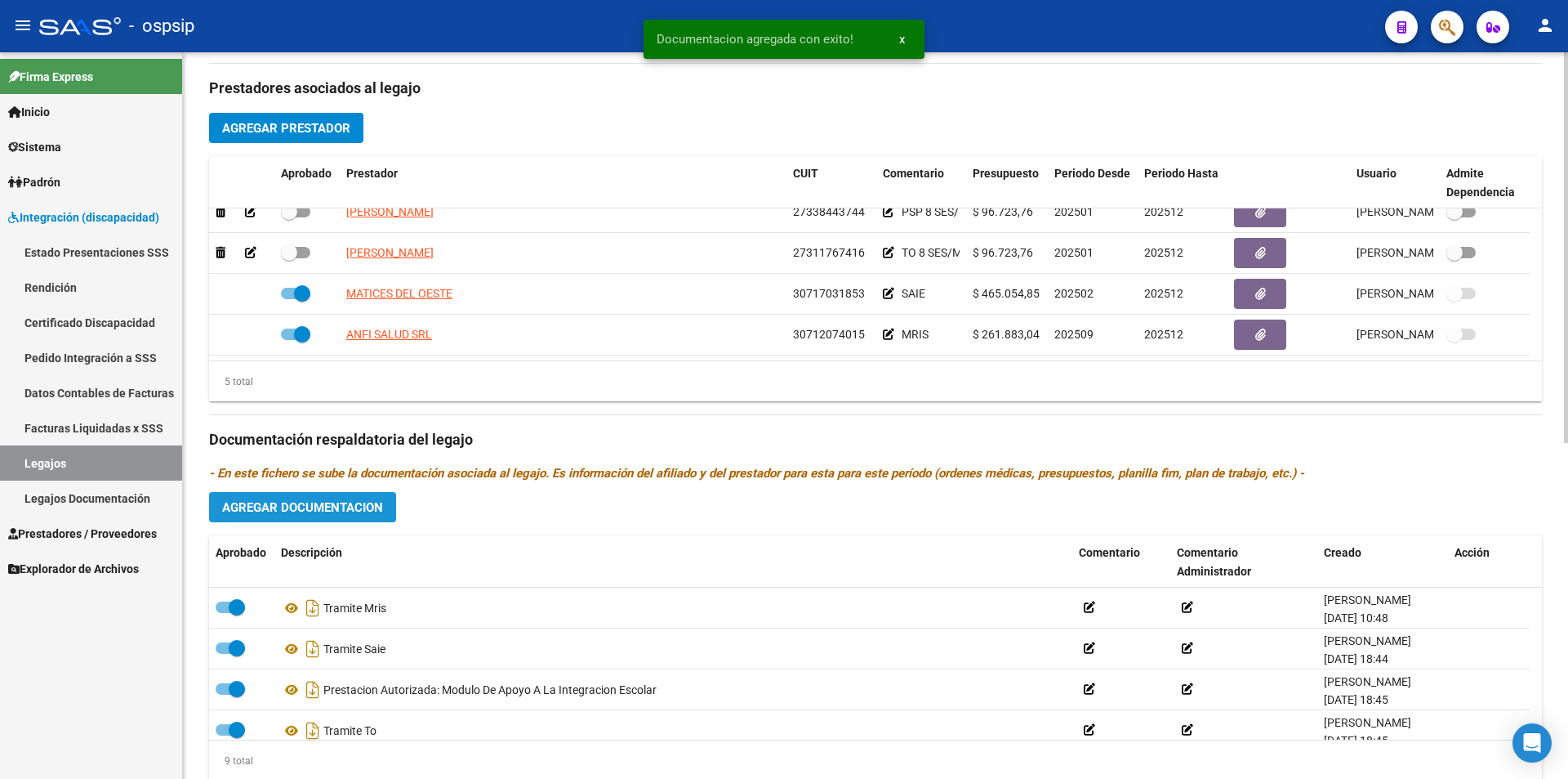
click at [332, 499] on span "Agregar Documentacion" at bounding box center [303, 506] width 161 height 15
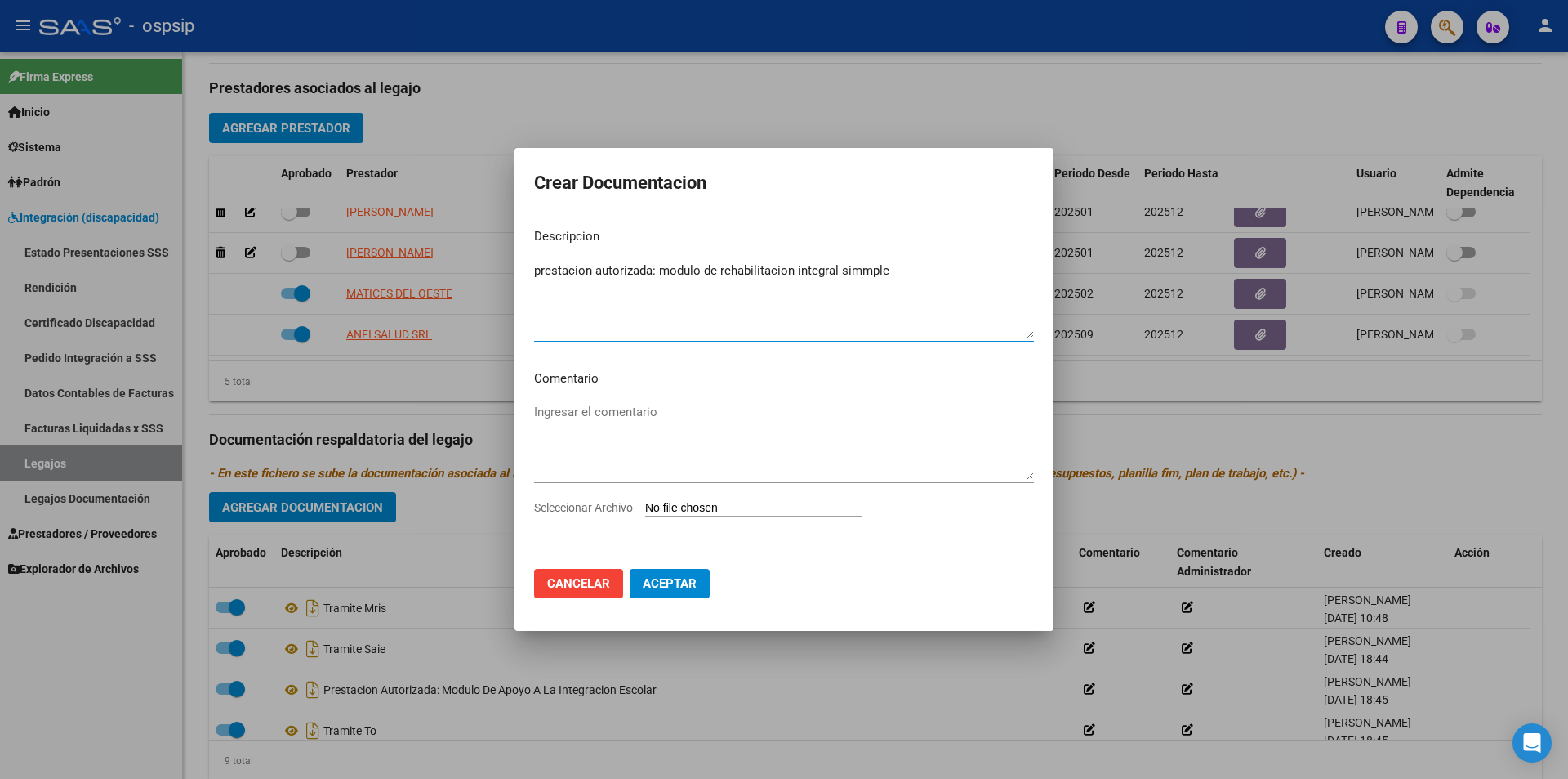
drag, startPoint x: 853, startPoint y: 273, endPoint x: 857, endPoint y: 286, distance: 13.6
click at [854, 272] on textarea "prestacion autorizada: modulo de rehabilitacion integral simmple" at bounding box center [784, 299] width 500 height 77
type textarea "prestacion autorizada: modulo de rehabilitacion integral simple"
click at [769, 508] on input "Seleccionar Archivo" at bounding box center [754, 508] width 216 height 16
type input "C:\fakepath\SALCEDO DELFINA MRIS AUTORIZACION 2025 SEGUN RESOLUCION 360 22_firm…"
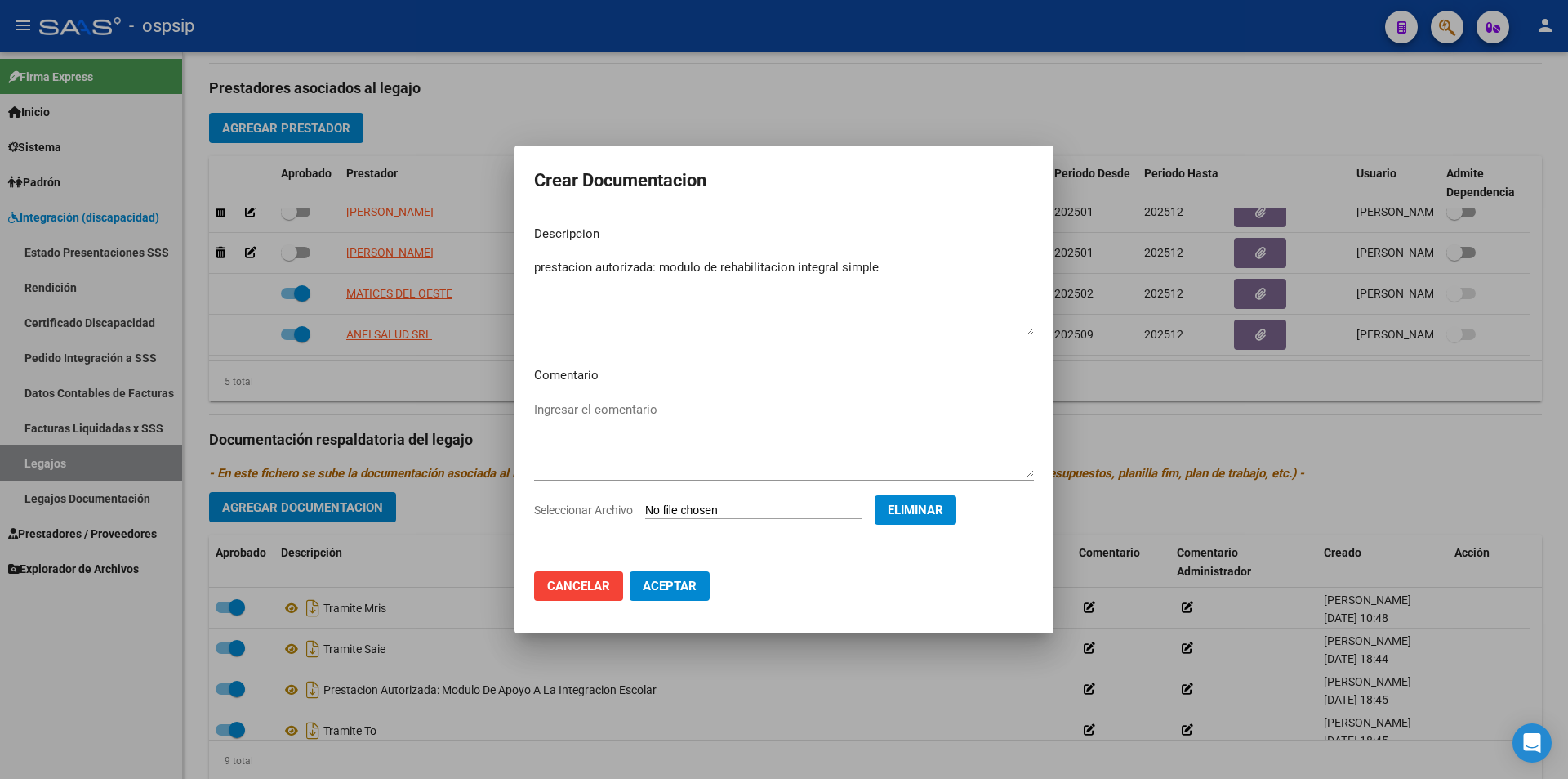
click at [674, 583] on span "Aceptar" at bounding box center [670, 585] width 54 height 15
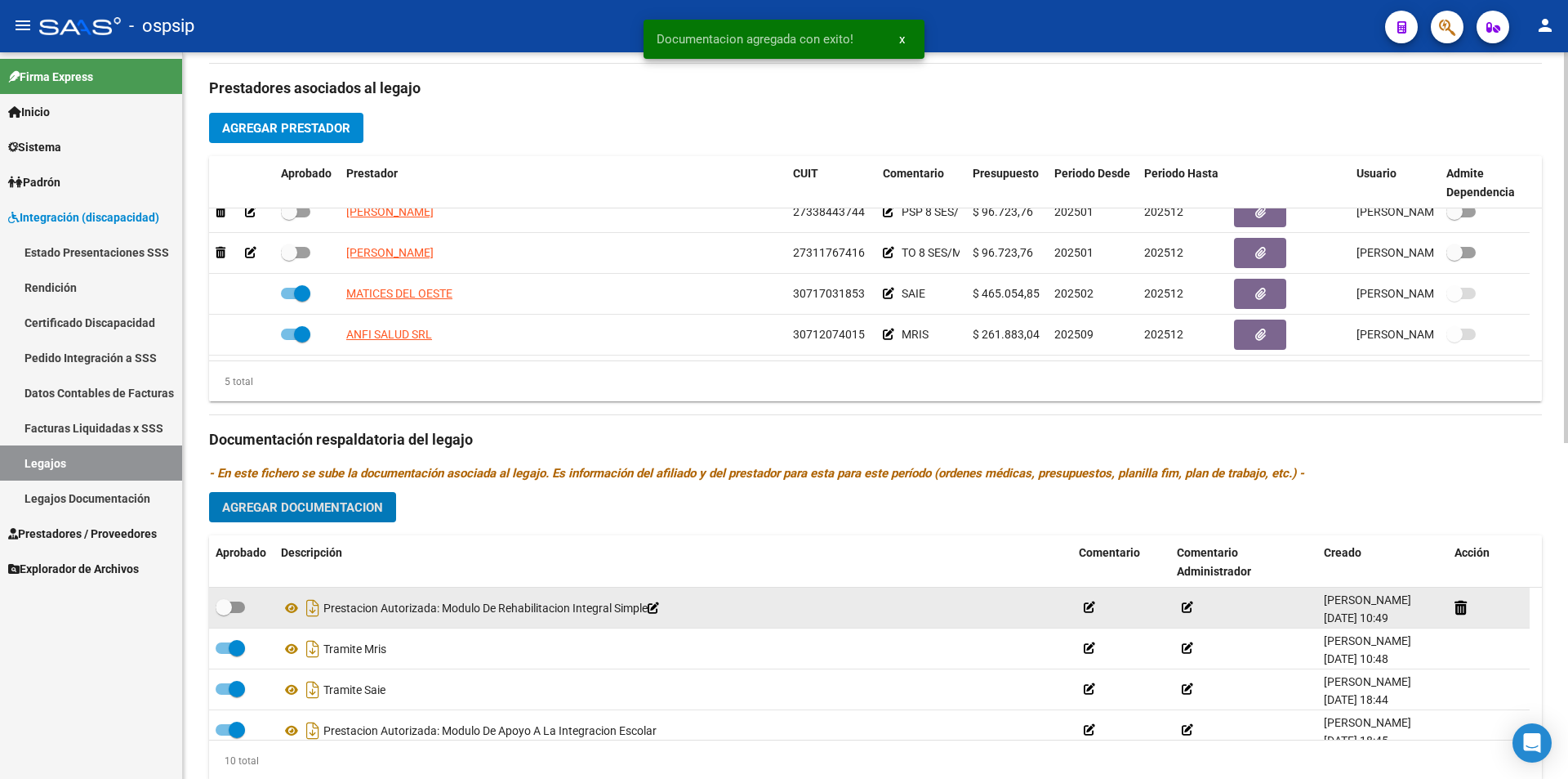
click at [239, 602] on span at bounding box center [230, 606] width 29 height 11
click at [224, 613] on input "checkbox" at bounding box center [223, 613] width 1 height 1
checkbox input "true"
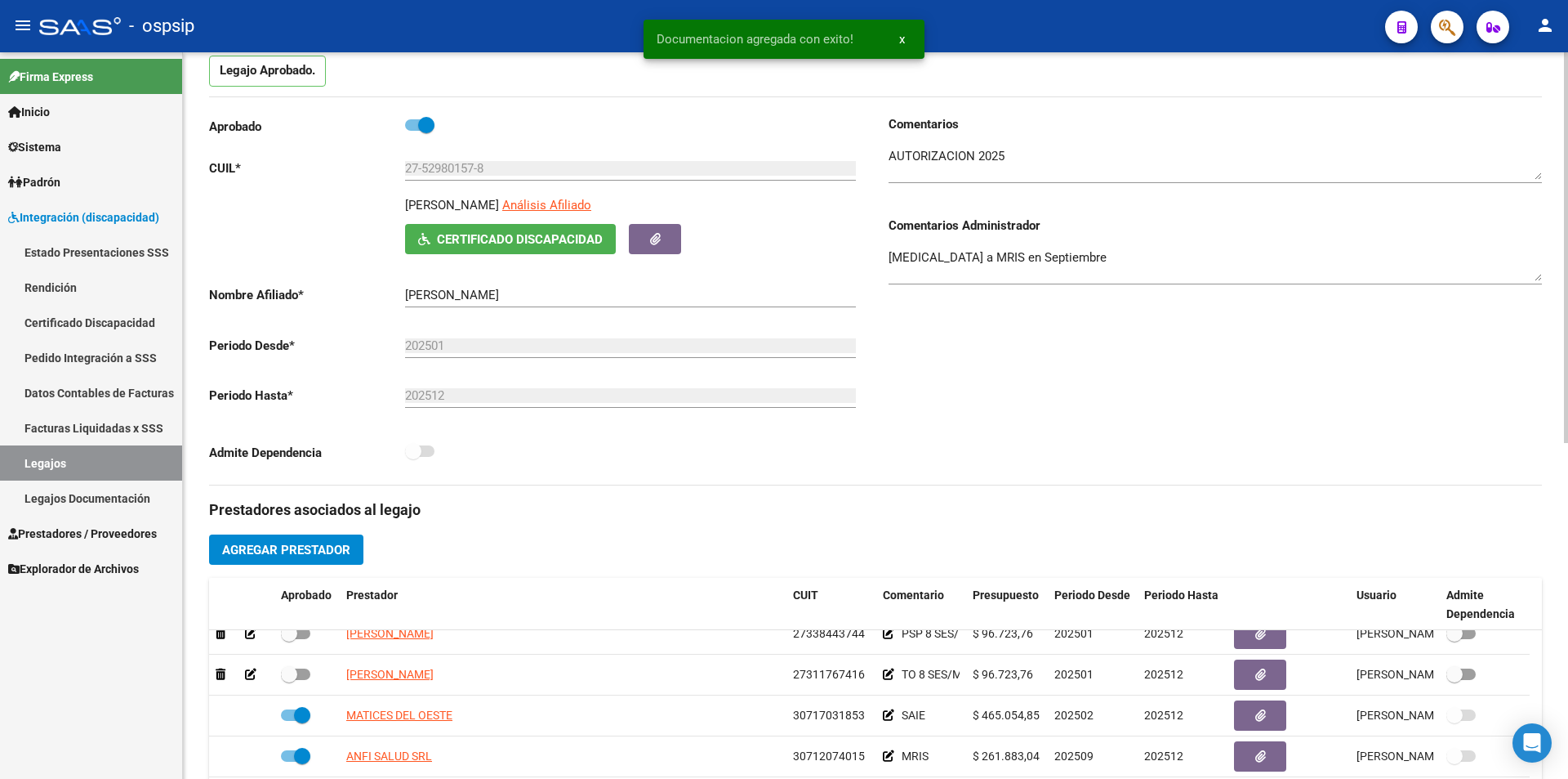
scroll to position [0, 0]
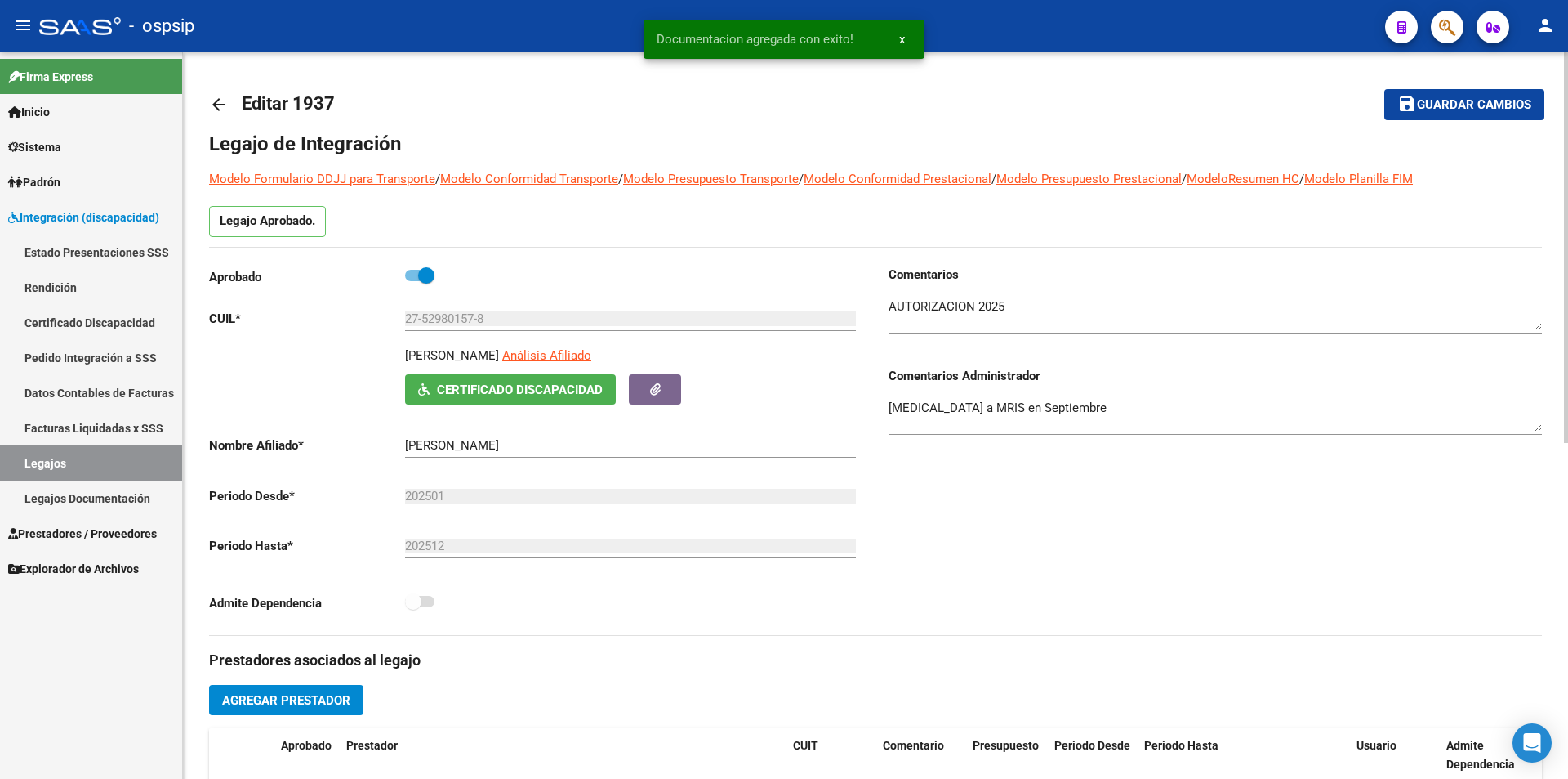
click at [1476, 105] on span "Guardar cambios" at bounding box center [1475, 105] width 114 height 15
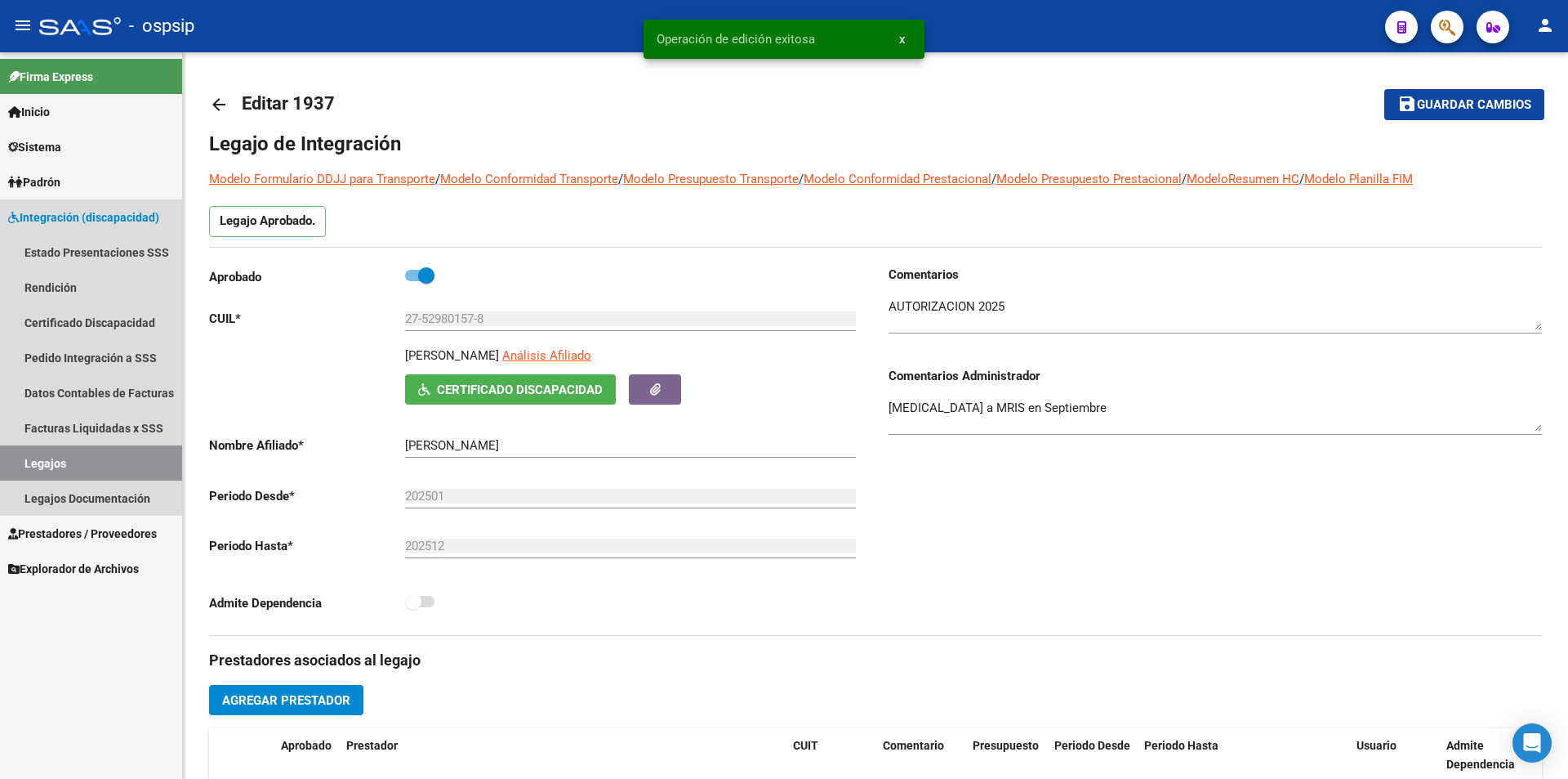
click at [143, 471] on link "Legajos" at bounding box center [91, 463] width 182 height 35
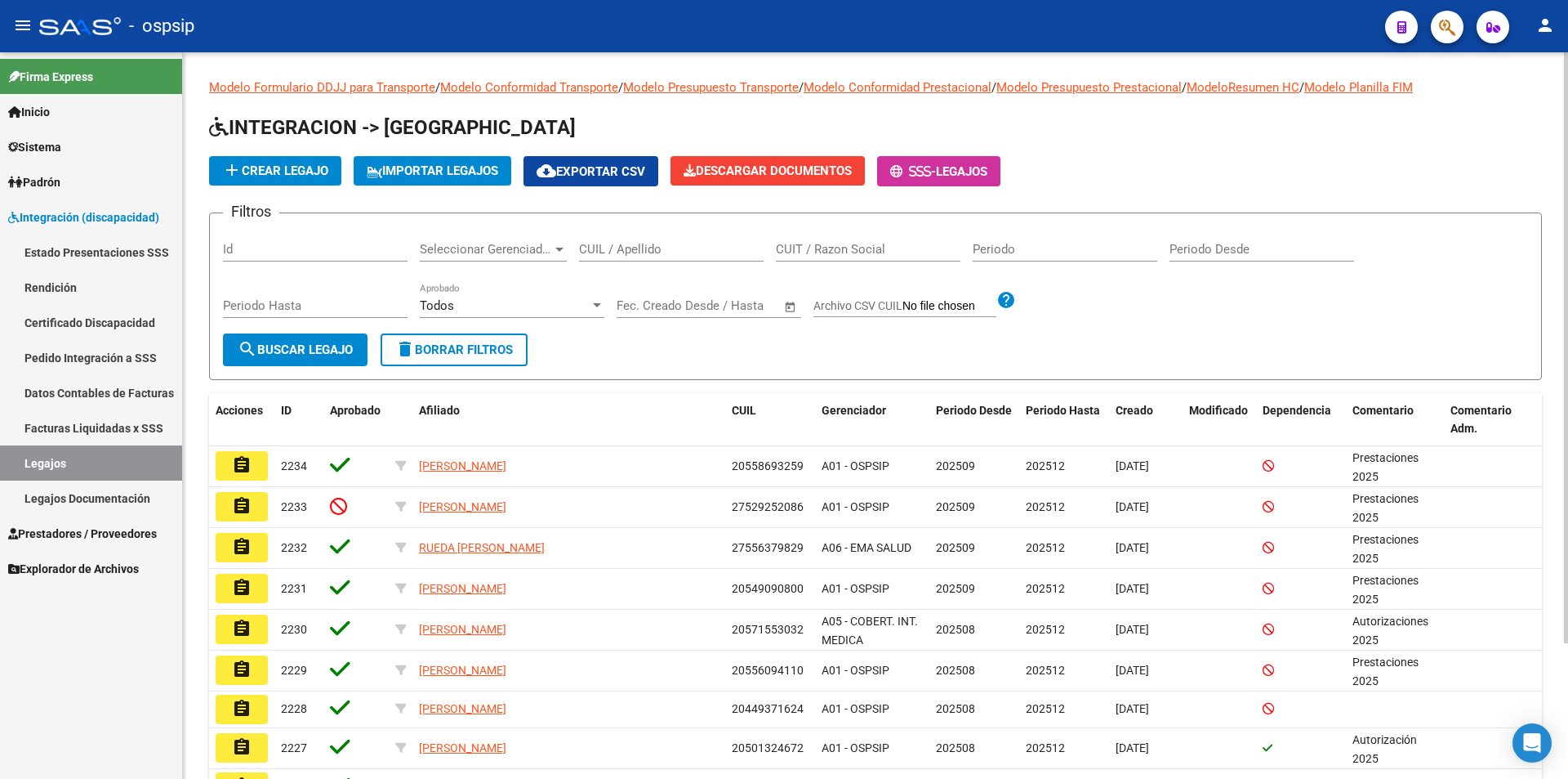
click at [609, 251] on input "CUIL / Apellido" at bounding box center [672, 249] width 185 height 15
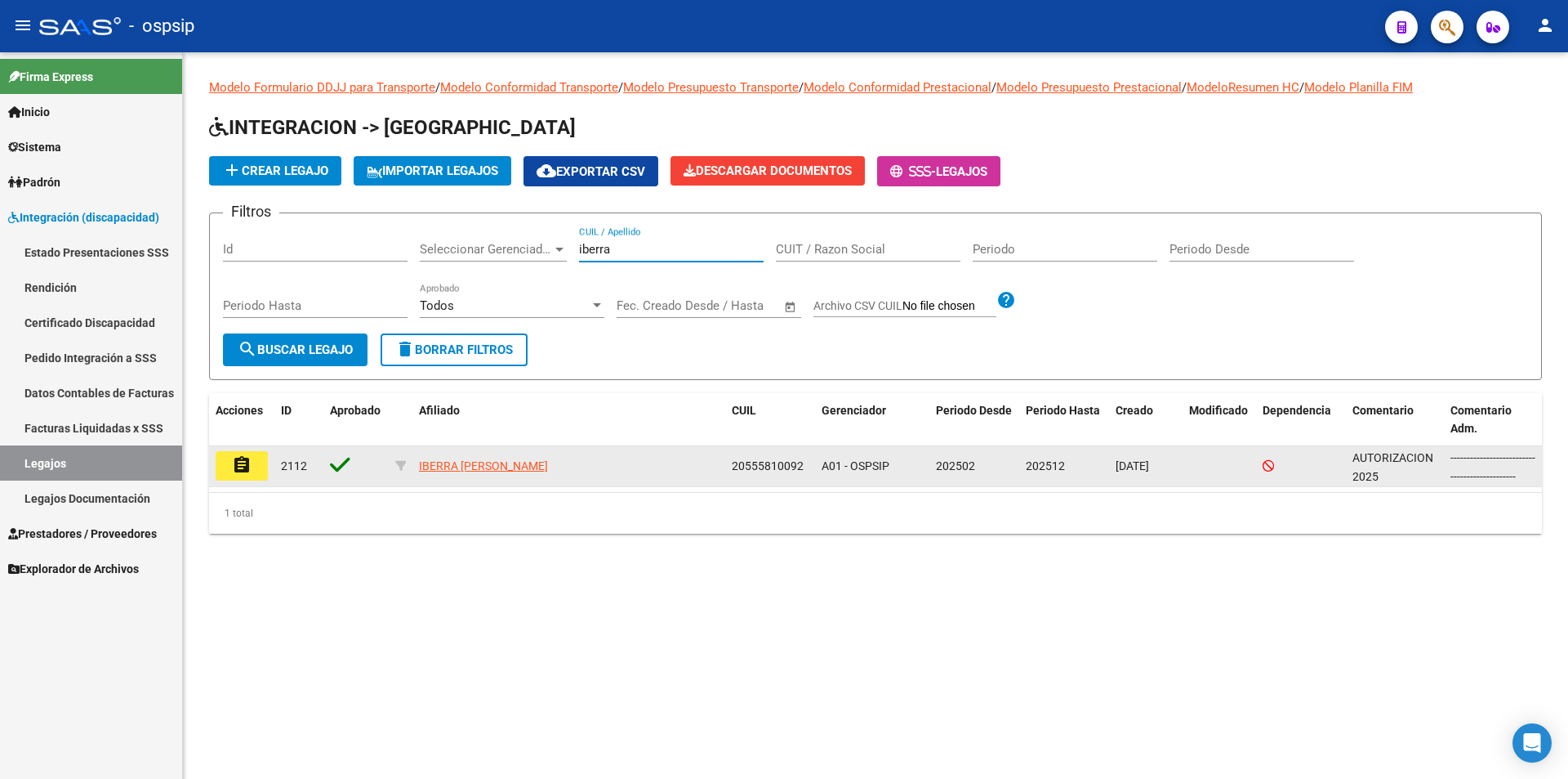
type input "iberra"
click at [245, 463] on mat-icon "assignment" at bounding box center [241, 464] width 20 height 20
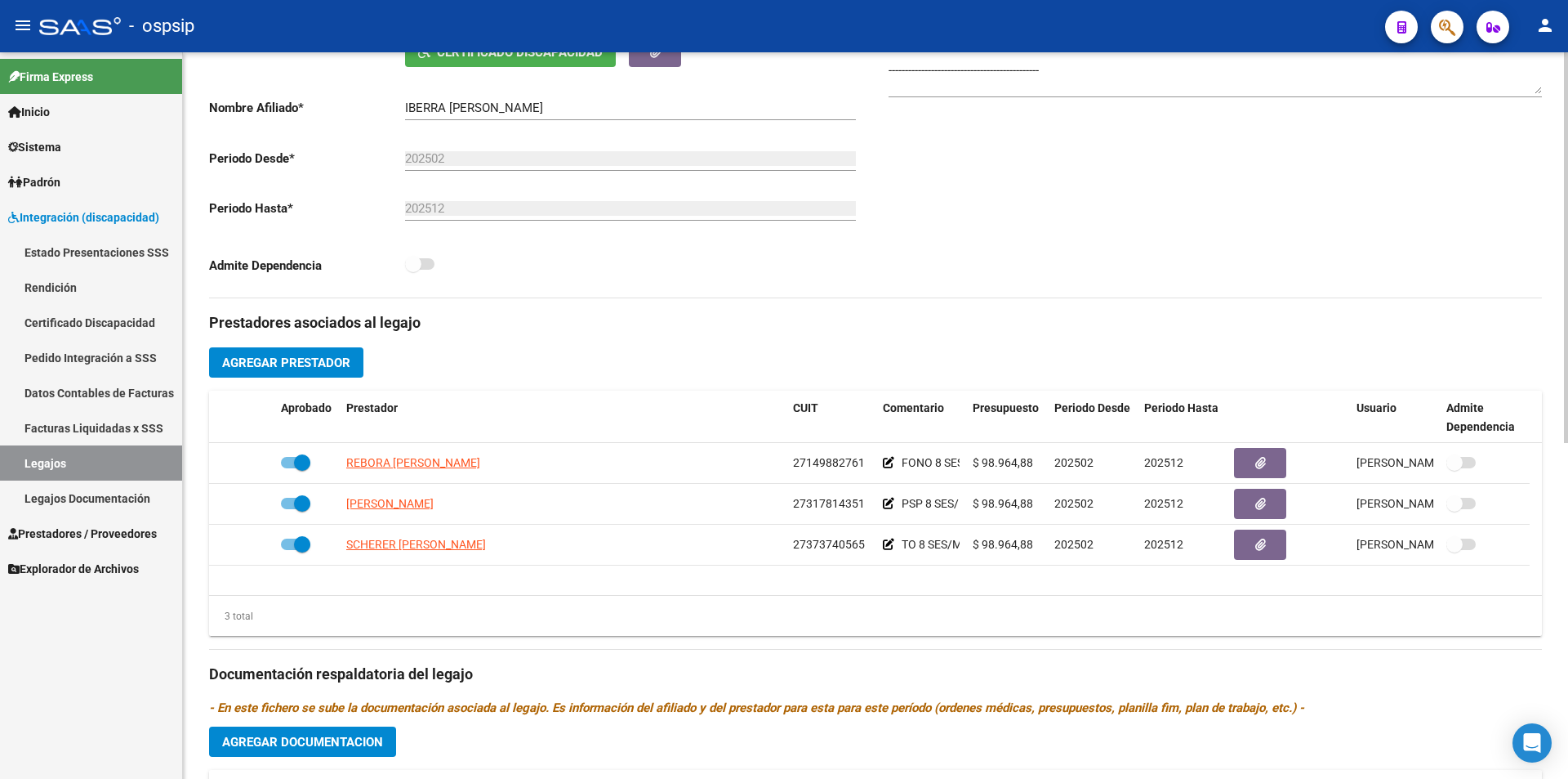
scroll to position [408, 0]
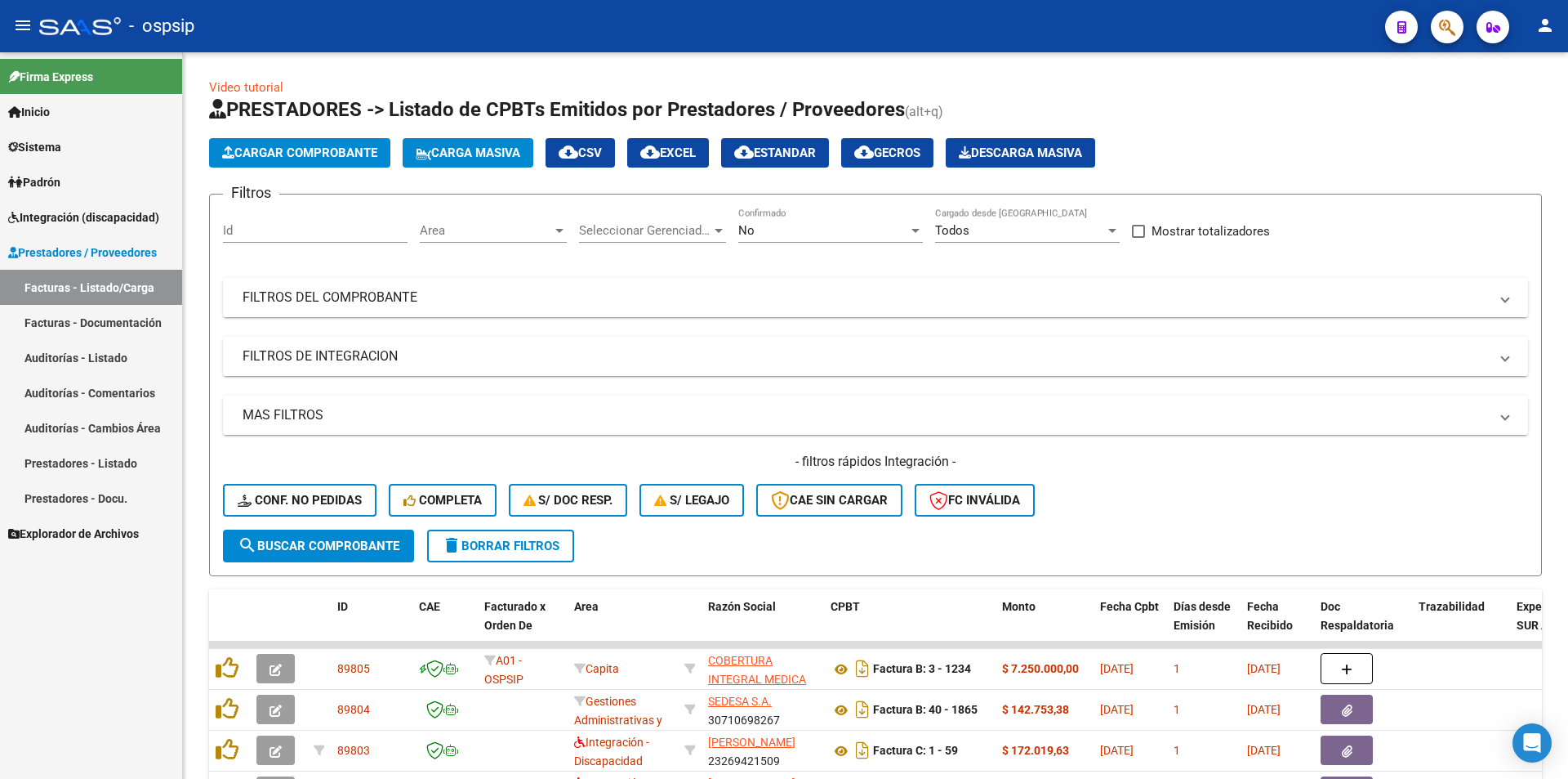
click at [129, 215] on span "Integración (discapacidad)" at bounding box center [83, 217] width 151 height 18
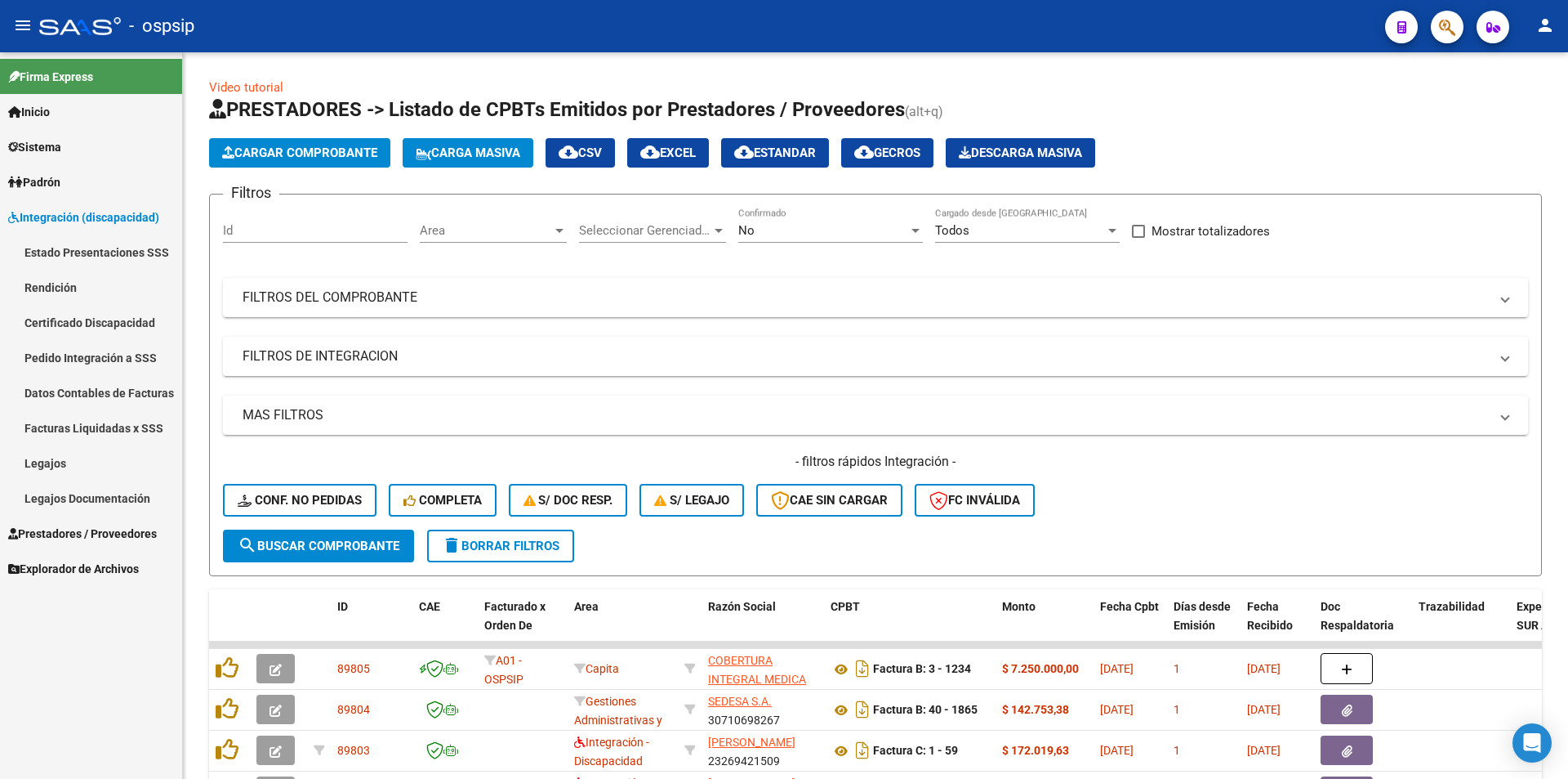
click at [104, 470] on link "Legajos" at bounding box center [91, 463] width 182 height 35
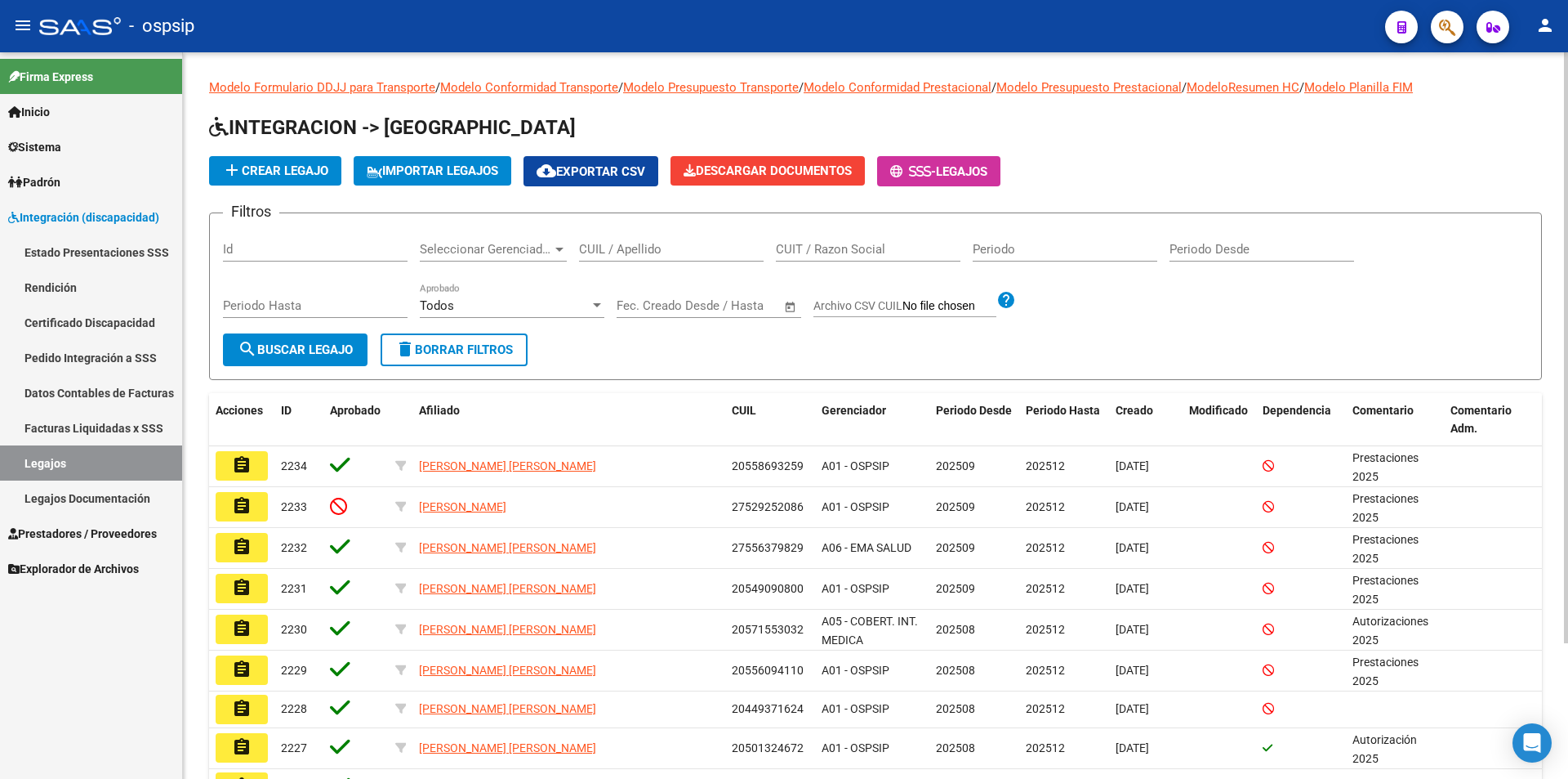
click at [649, 252] on input "CUIL / Apellido" at bounding box center [672, 249] width 185 height 15
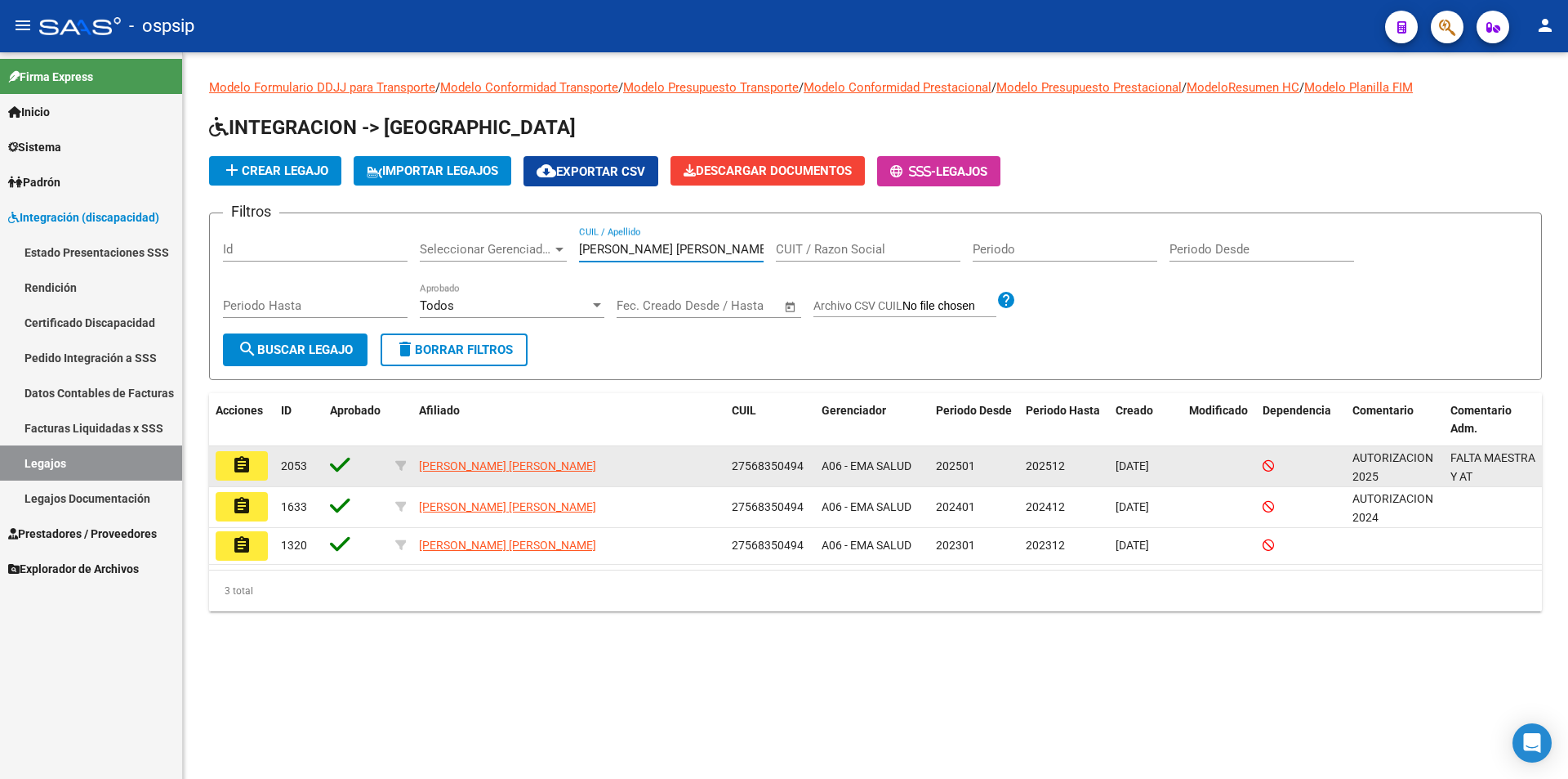
type input "lopez quiroga"
click at [245, 459] on mat-icon "assignment" at bounding box center [241, 464] width 20 height 20
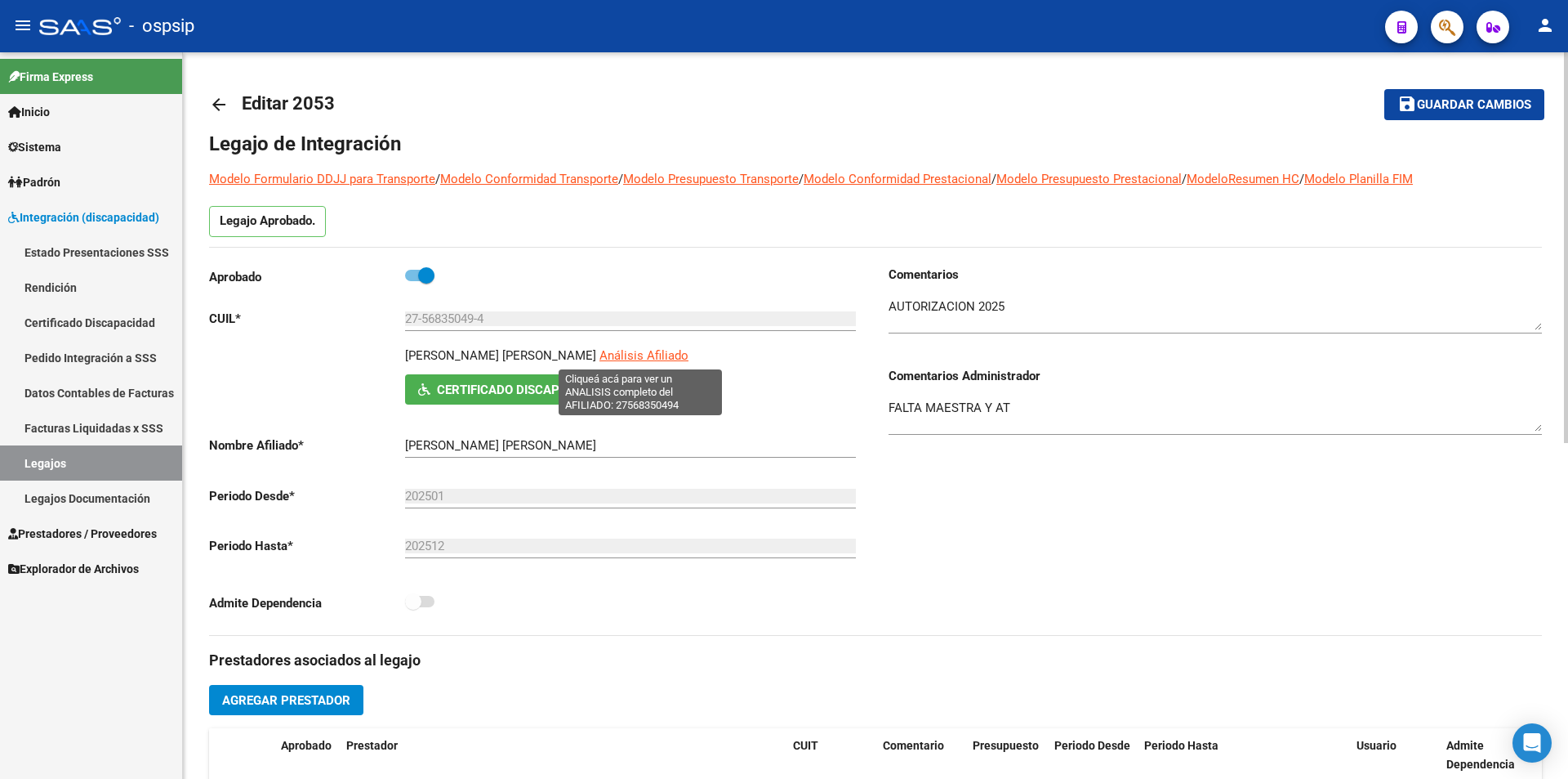
click at [672, 354] on span "Análisis Afiliado" at bounding box center [644, 355] width 89 height 15
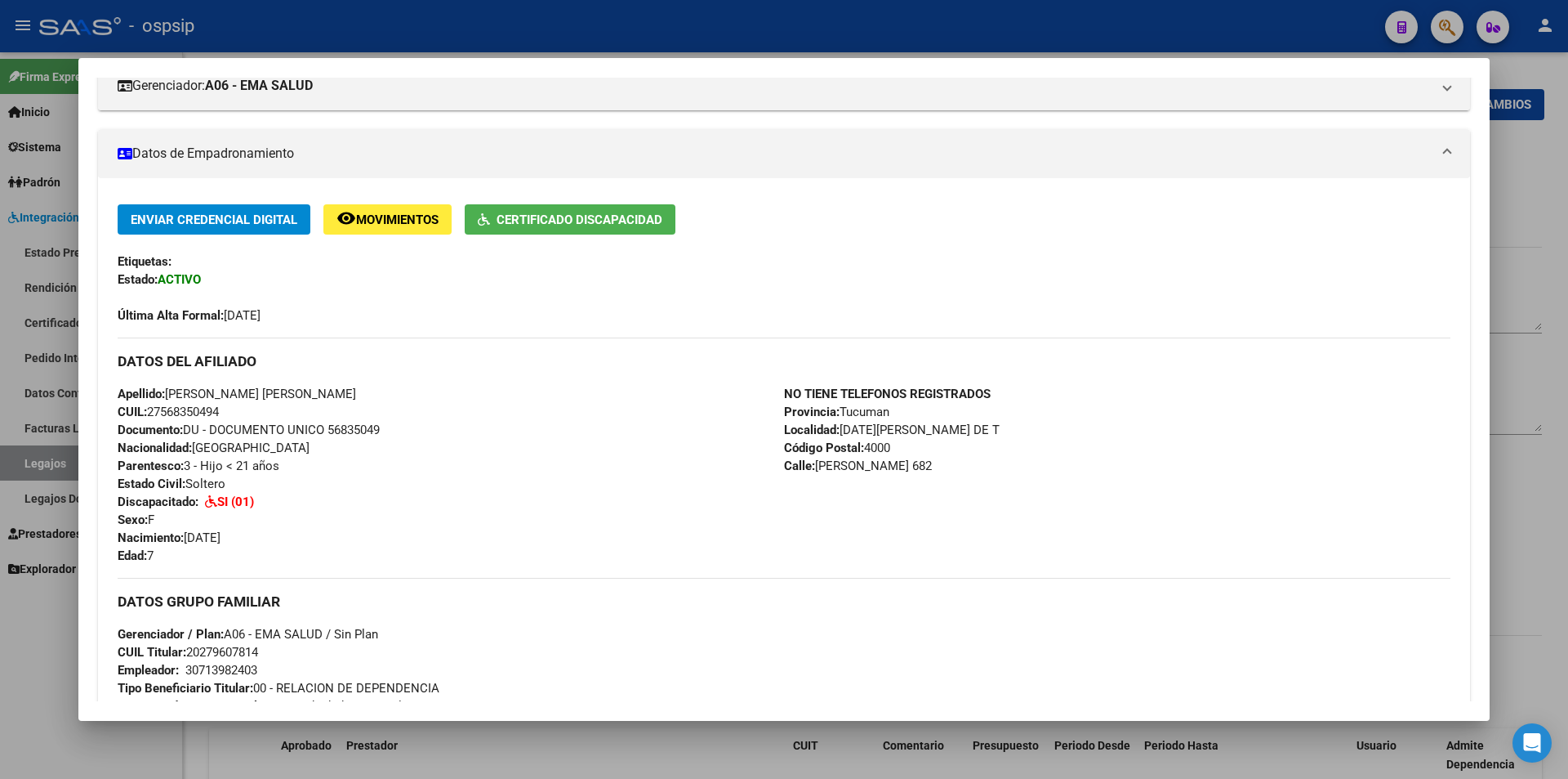
scroll to position [408, 0]
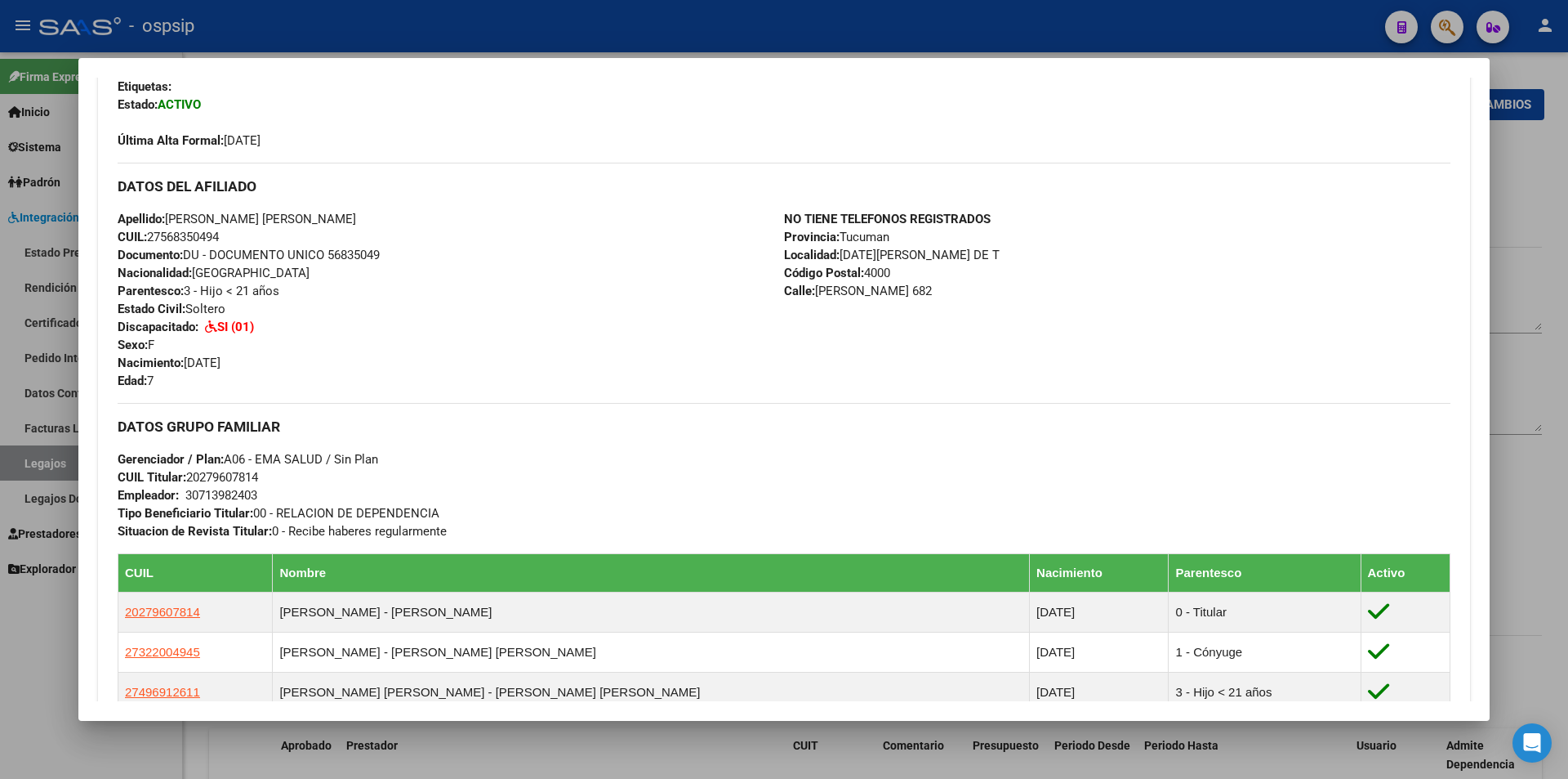
click at [820, 290] on span "Calle: PJ PE¹ALOZA 682" at bounding box center [857, 291] width 148 height 15
click at [872, 37] on div at bounding box center [784, 389] width 1568 height 779
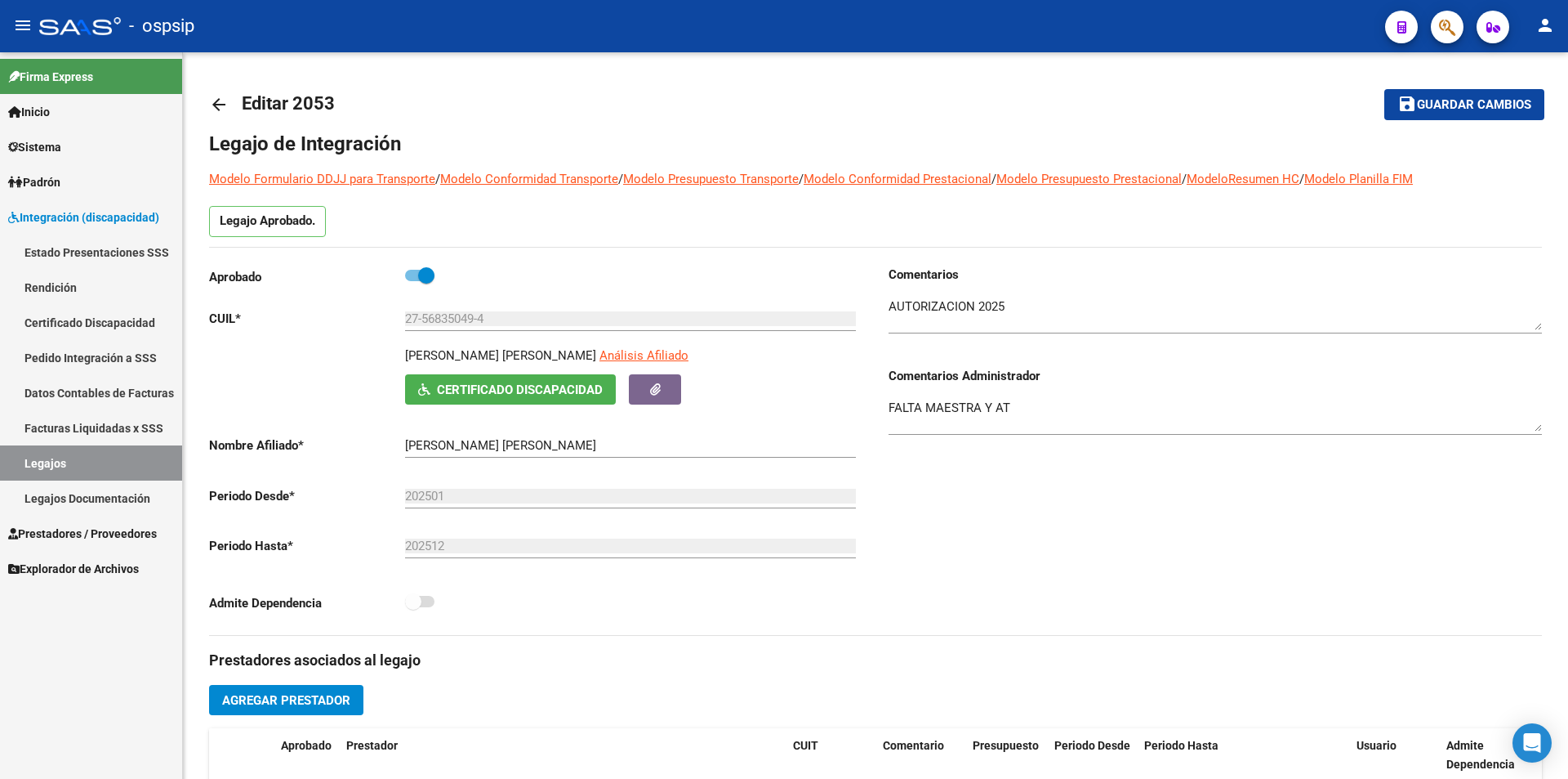
click at [85, 466] on link "Legajos" at bounding box center [91, 463] width 182 height 35
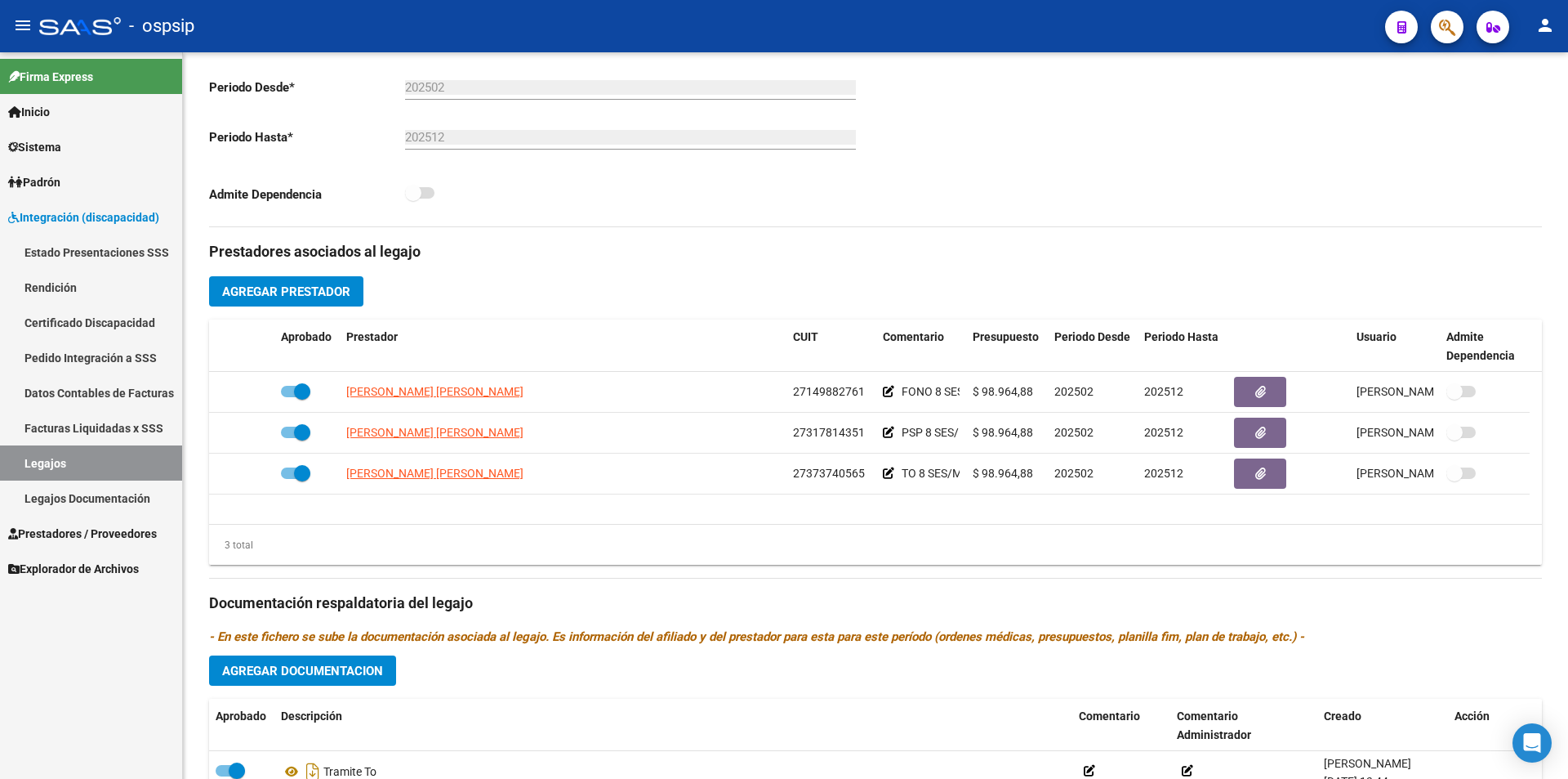
click at [113, 472] on link "Legajos" at bounding box center [91, 463] width 182 height 35
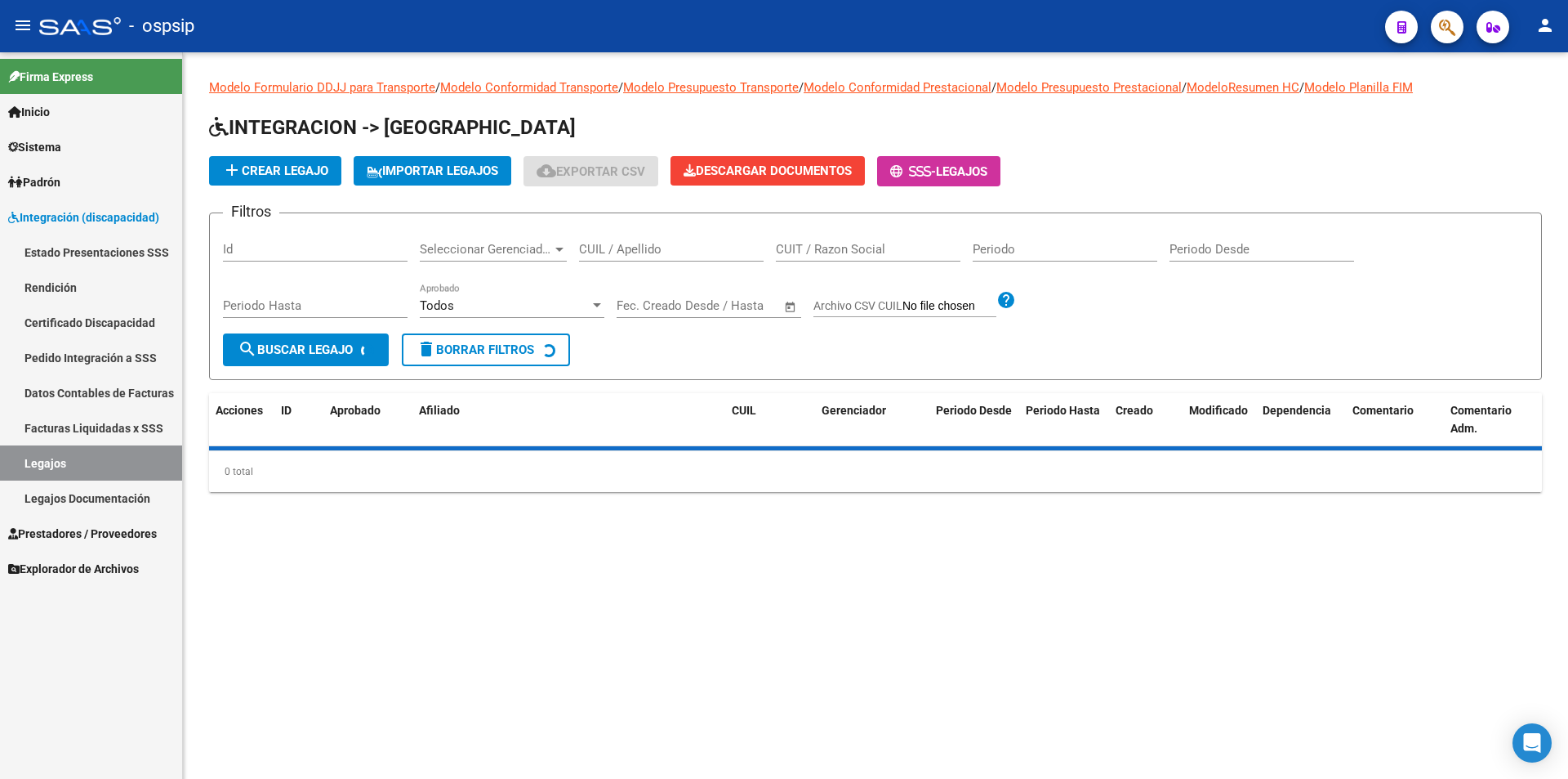
click at [622, 253] on input "CUIL / Apellido" at bounding box center [672, 249] width 185 height 15
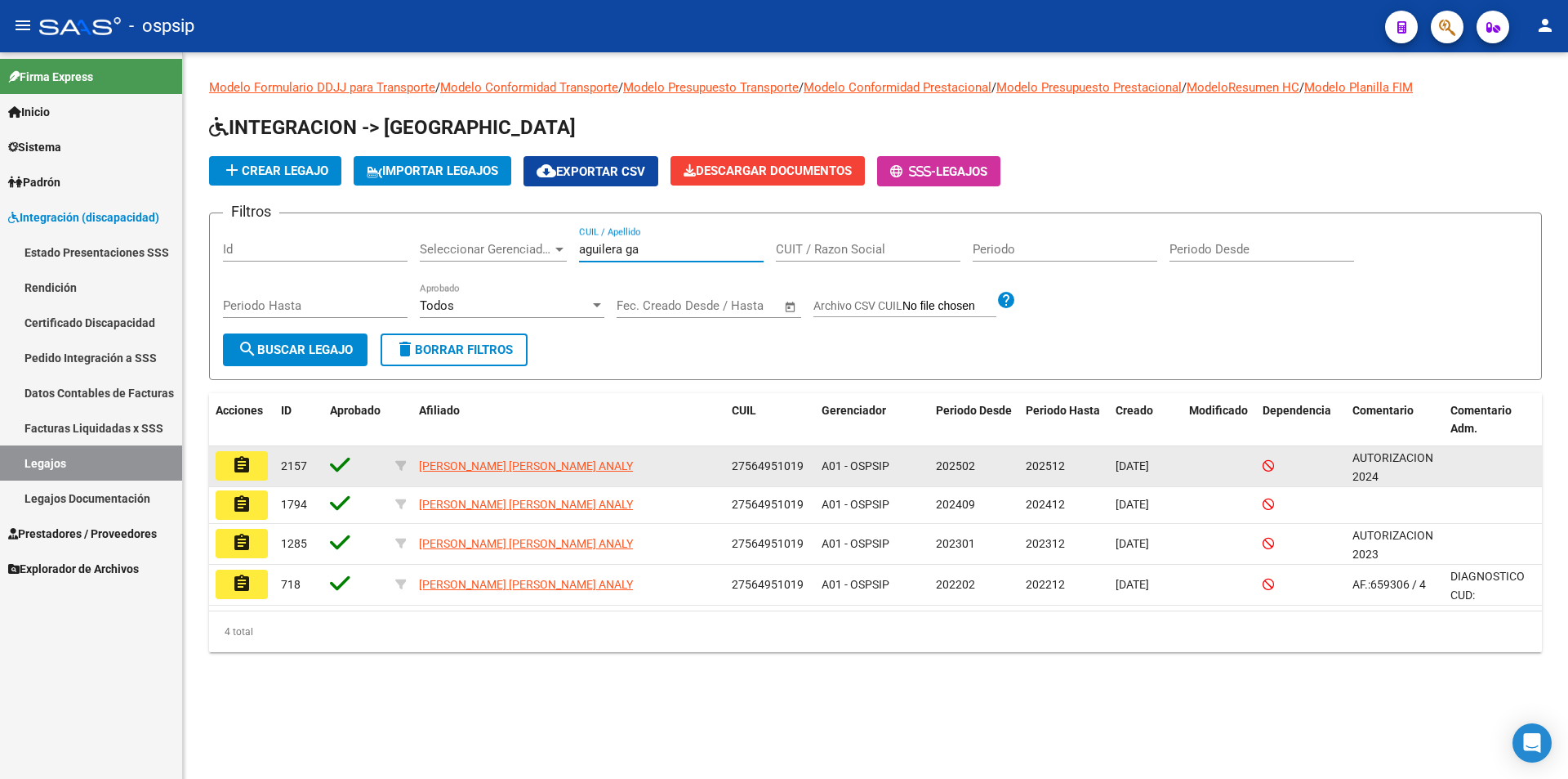
type input "aguilera ga"
click at [264, 463] on button "assignment" at bounding box center [241, 466] width 52 height 29
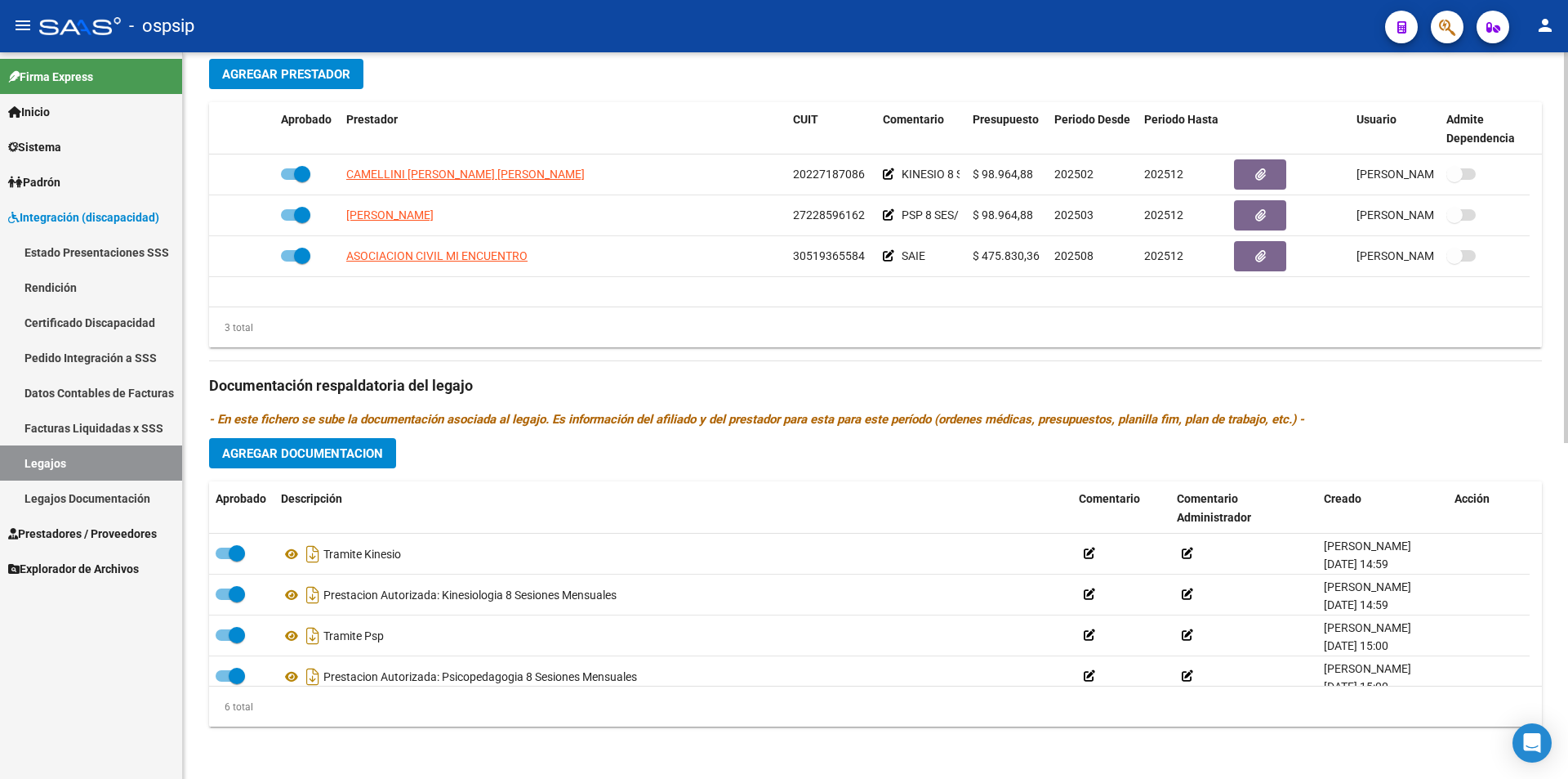
scroll to position [98, 0]
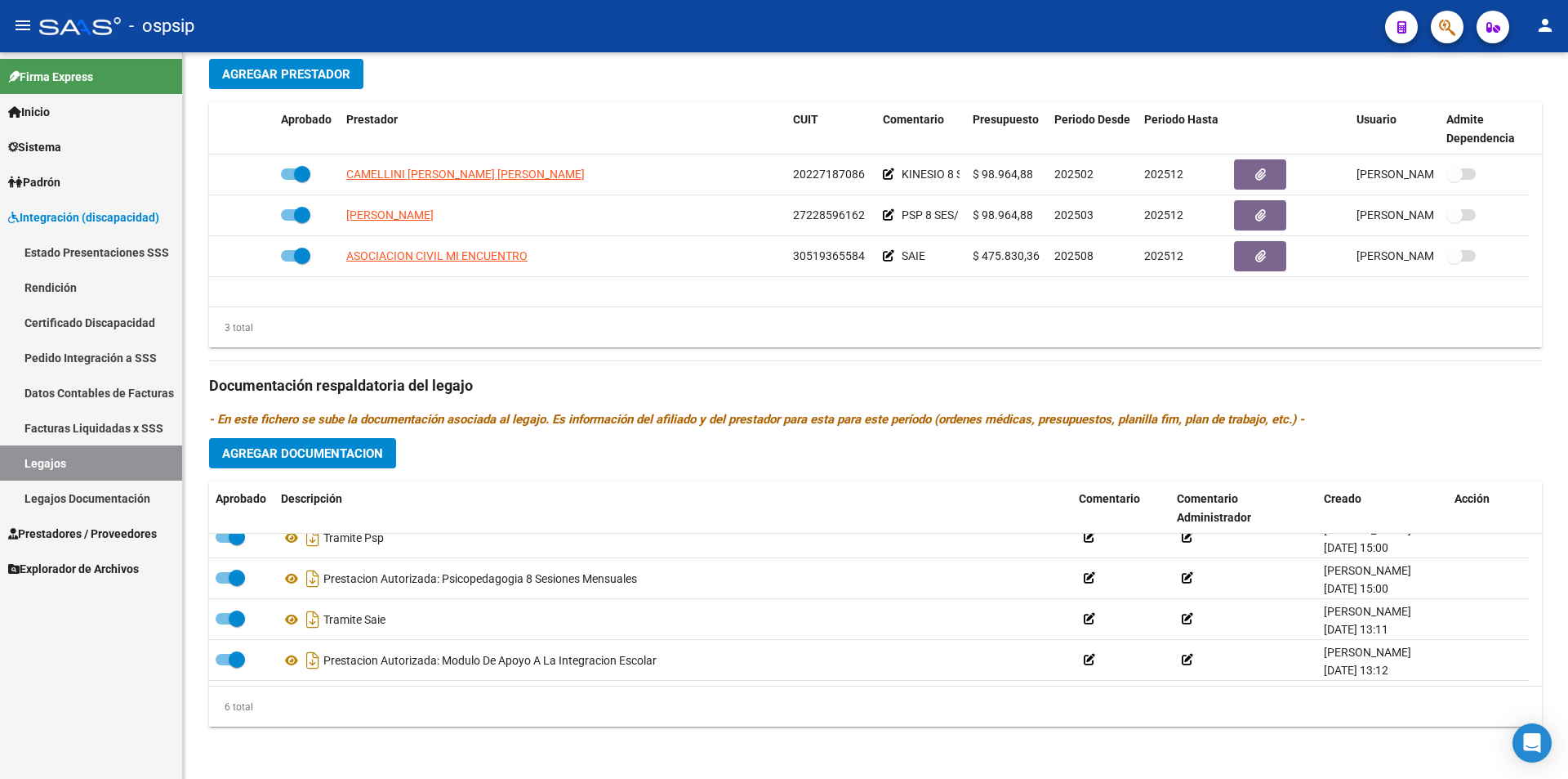
click at [117, 533] on span "Prestadores / Proveedores" at bounding box center [82, 533] width 149 height 18
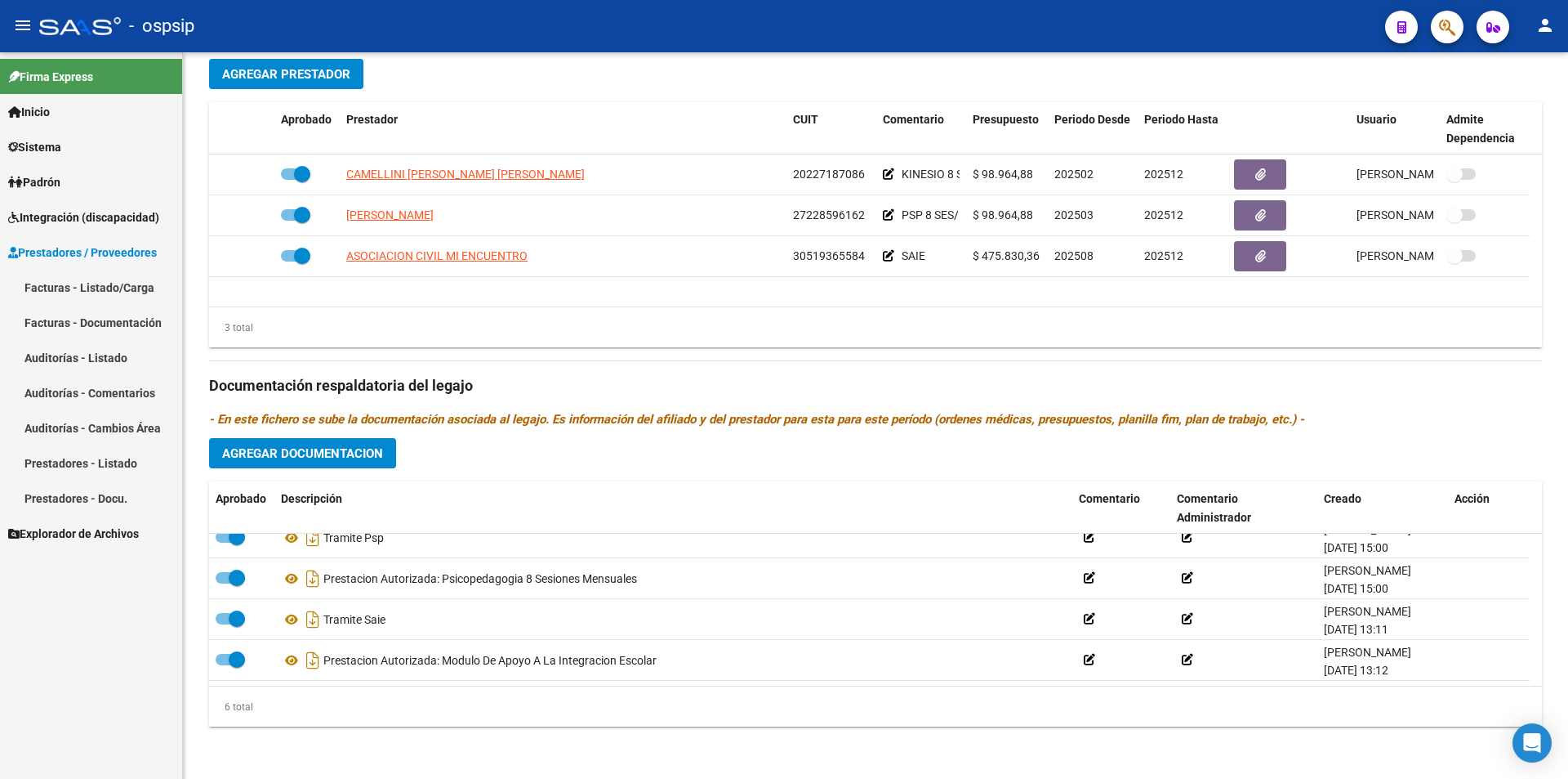
click at [106, 290] on link "Facturas - Listado/Carga" at bounding box center [91, 287] width 182 height 35
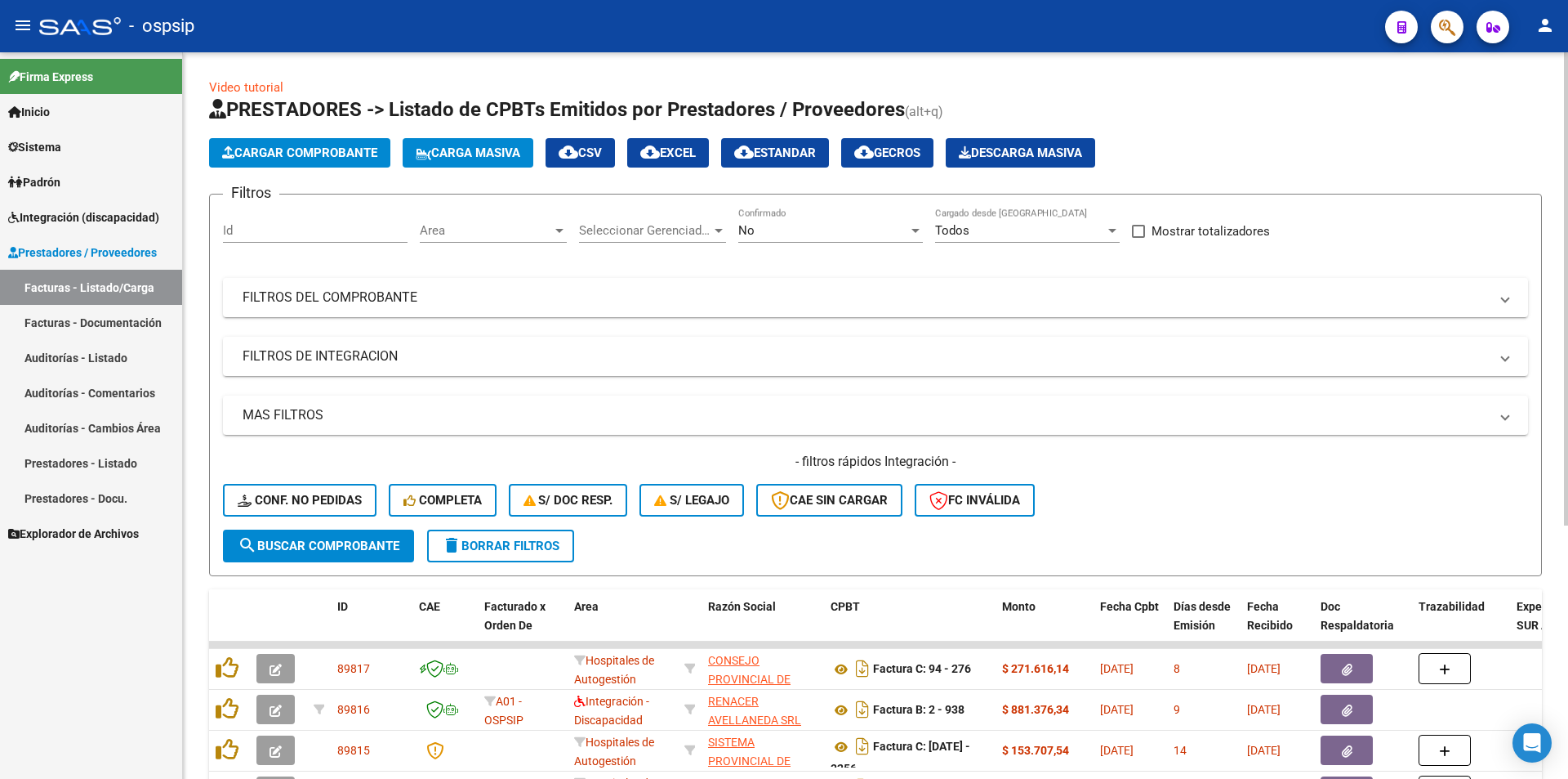
click at [848, 239] on div "No Confirmado" at bounding box center [831, 225] width 185 height 35
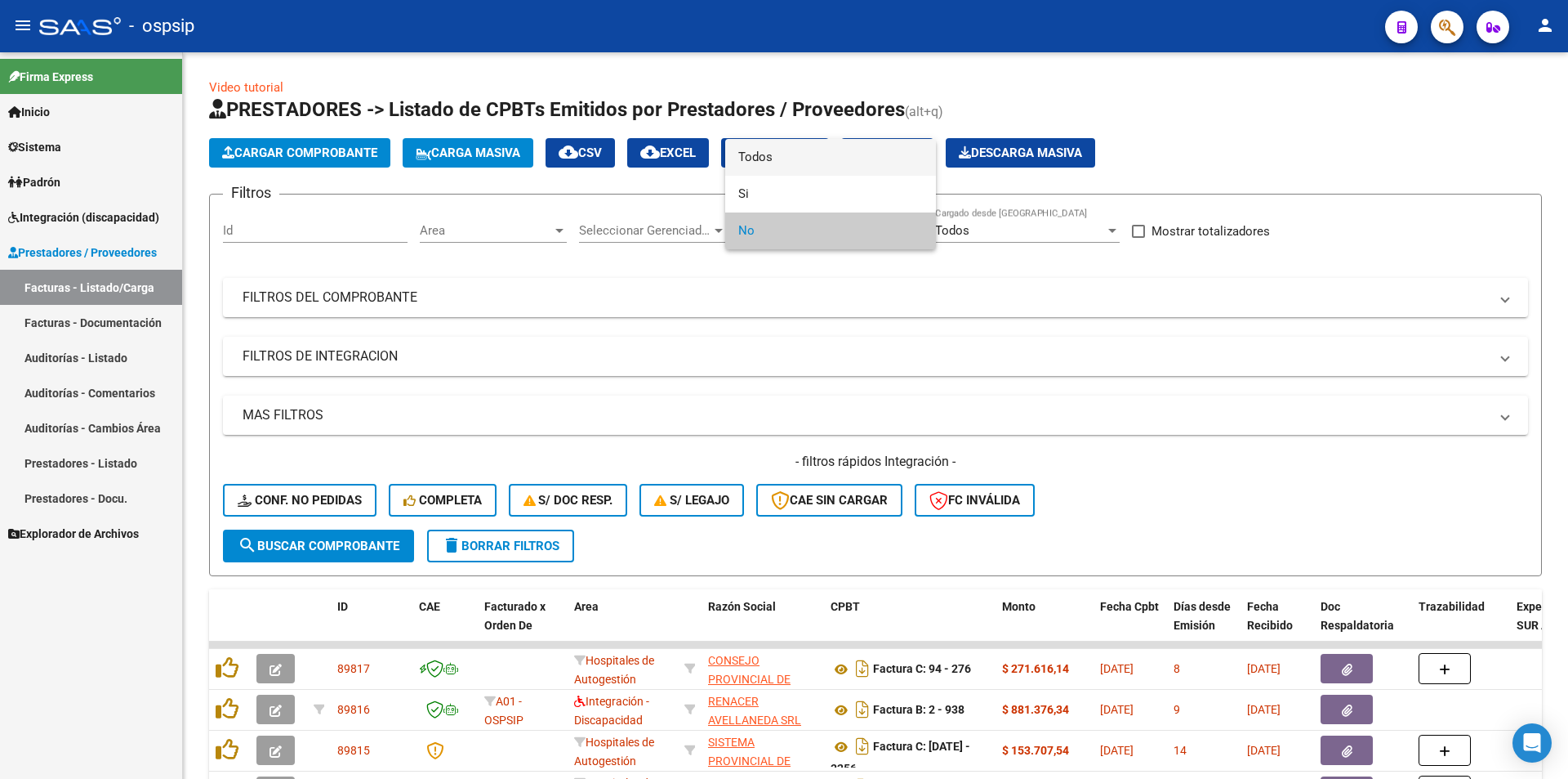
click at [766, 161] on span "Todos" at bounding box center [831, 157] width 185 height 37
